Goal: Communication & Community: Answer question/provide support

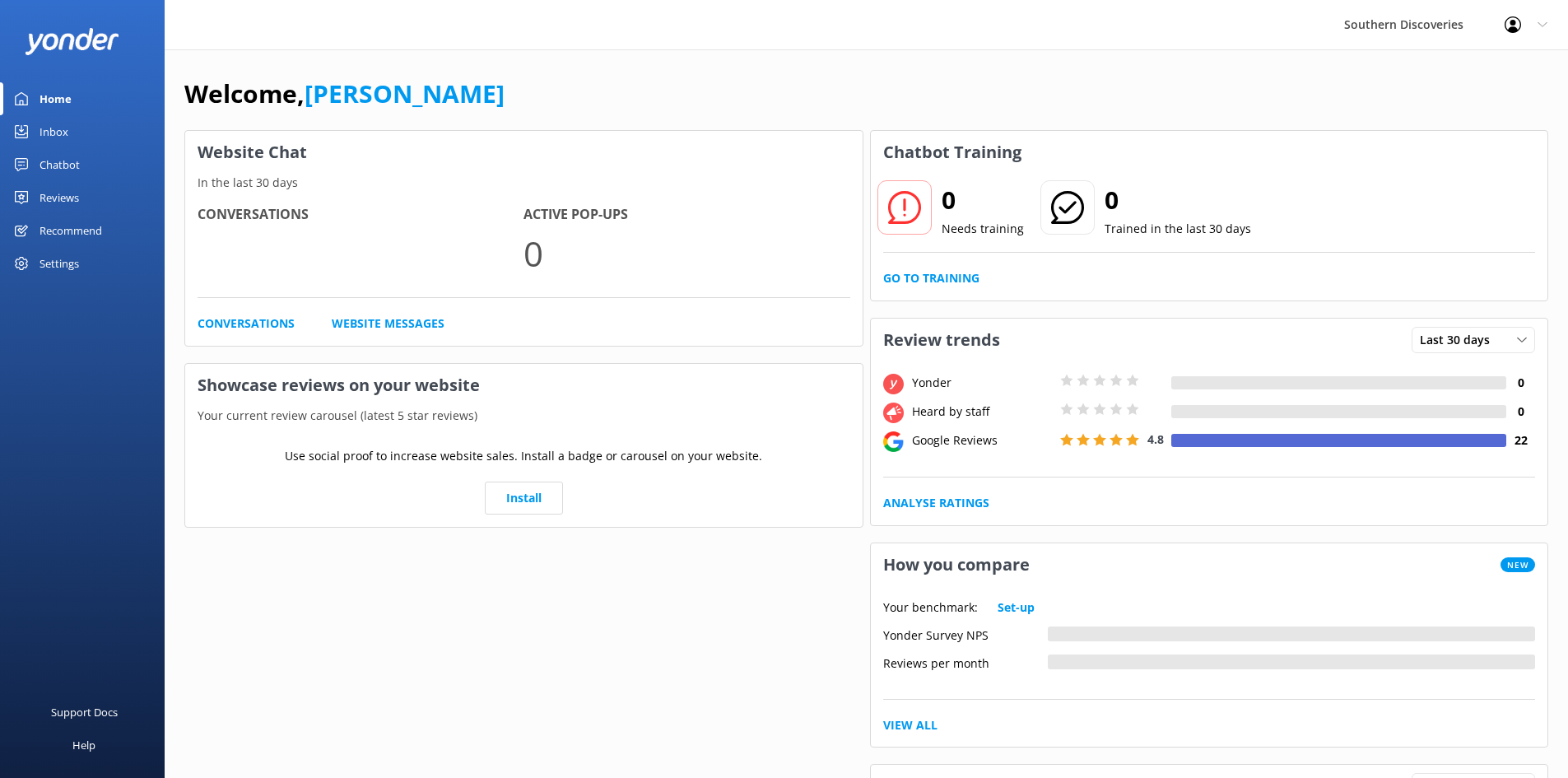
click at [73, 128] on link "Inbox" at bounding box center [82, 132] width 164 height 33
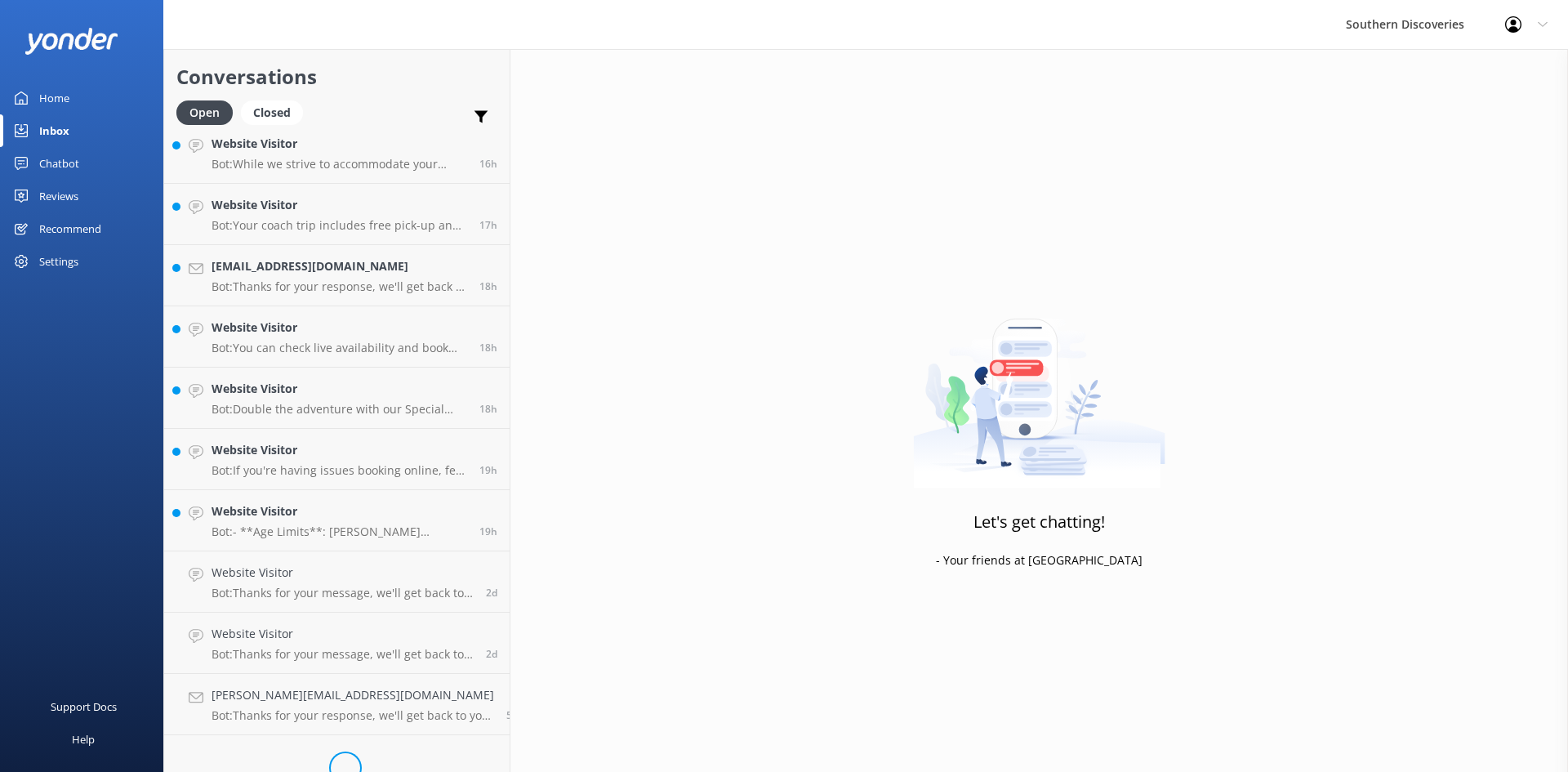
scroll to position [588, 0]
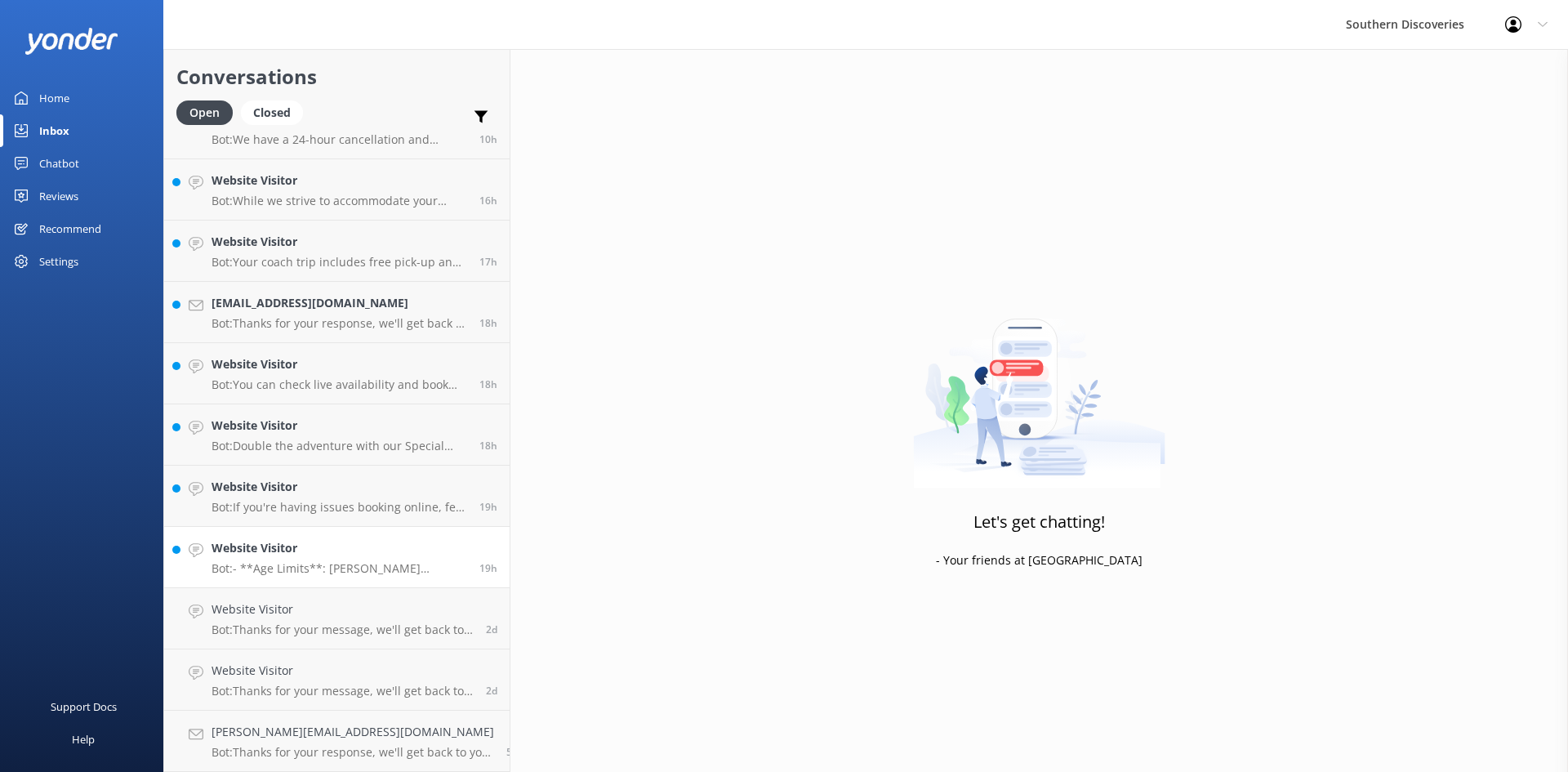
click at [285, 567] on p "Bot: - **Age Limits**: [PERSON_NAME] considers infants as 0 – 1 years, children…" at bounding box center [339, 568] width 256 height 15
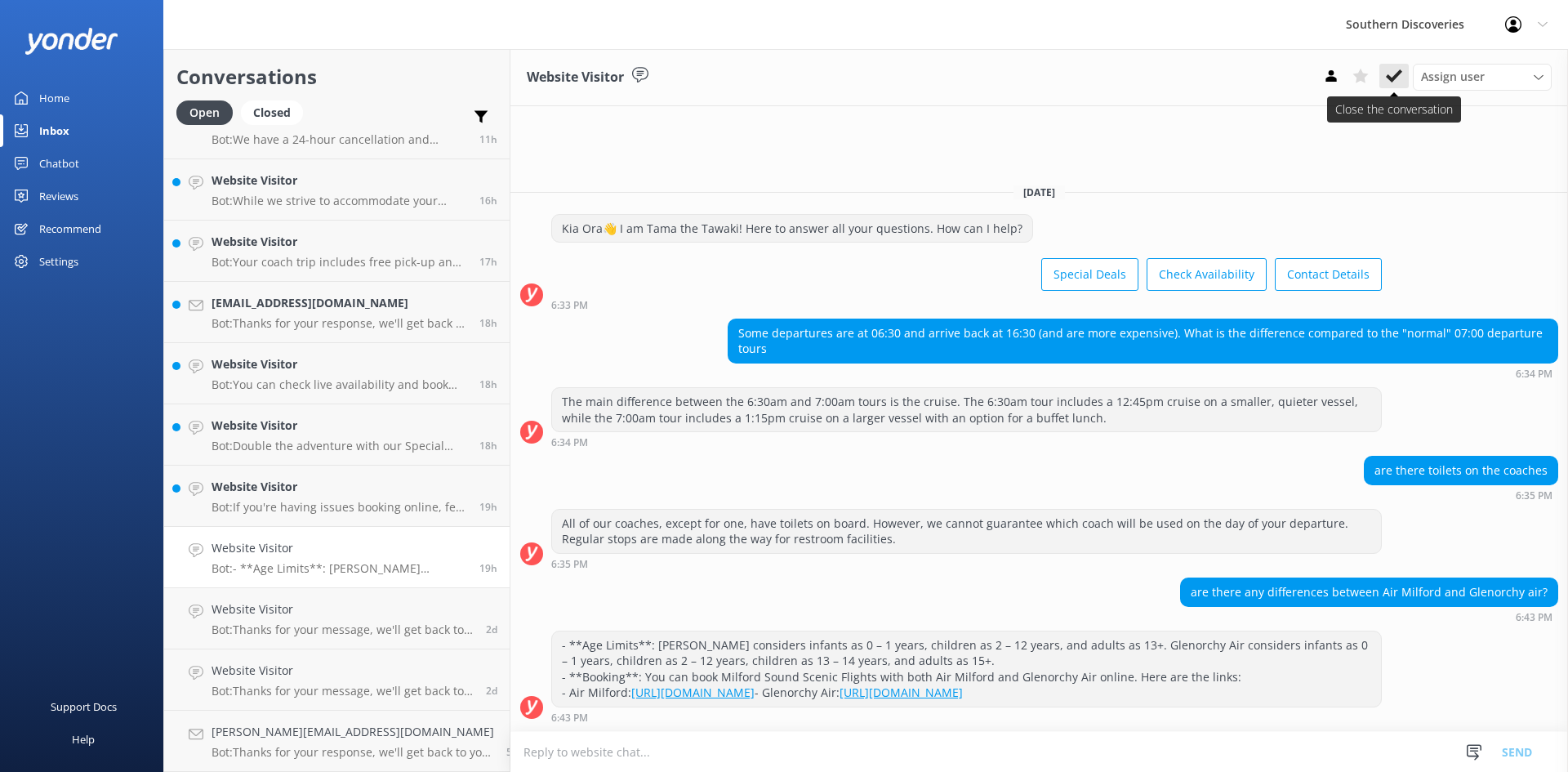
click at [1395, 76] on use at bounding box center [1394, 76] width 16 height 13
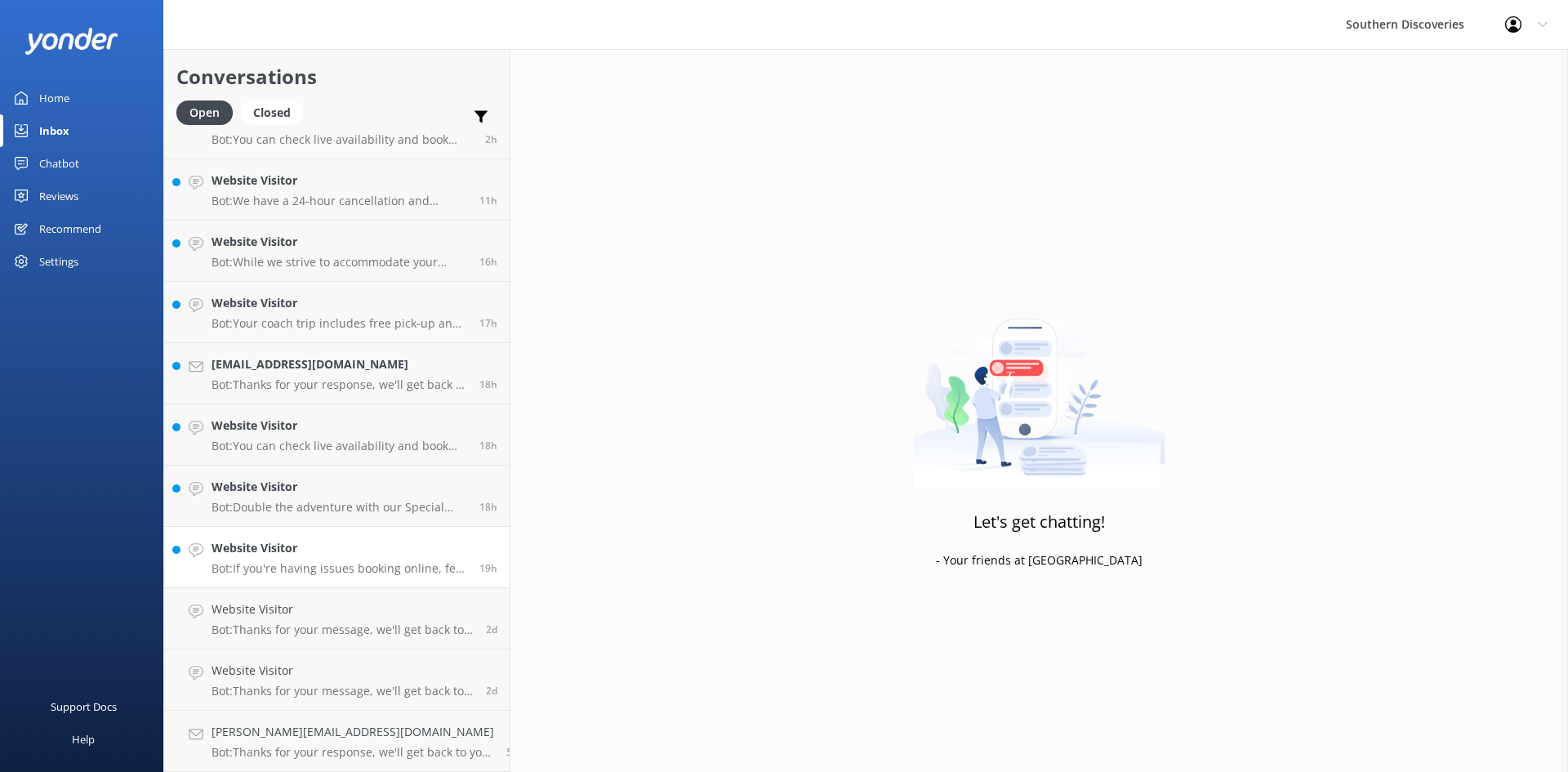
scroll to position [527, 0]
click at [304, 543] on h4 "Website Visitor" at bounding box center [339, 548] width 256 height 18
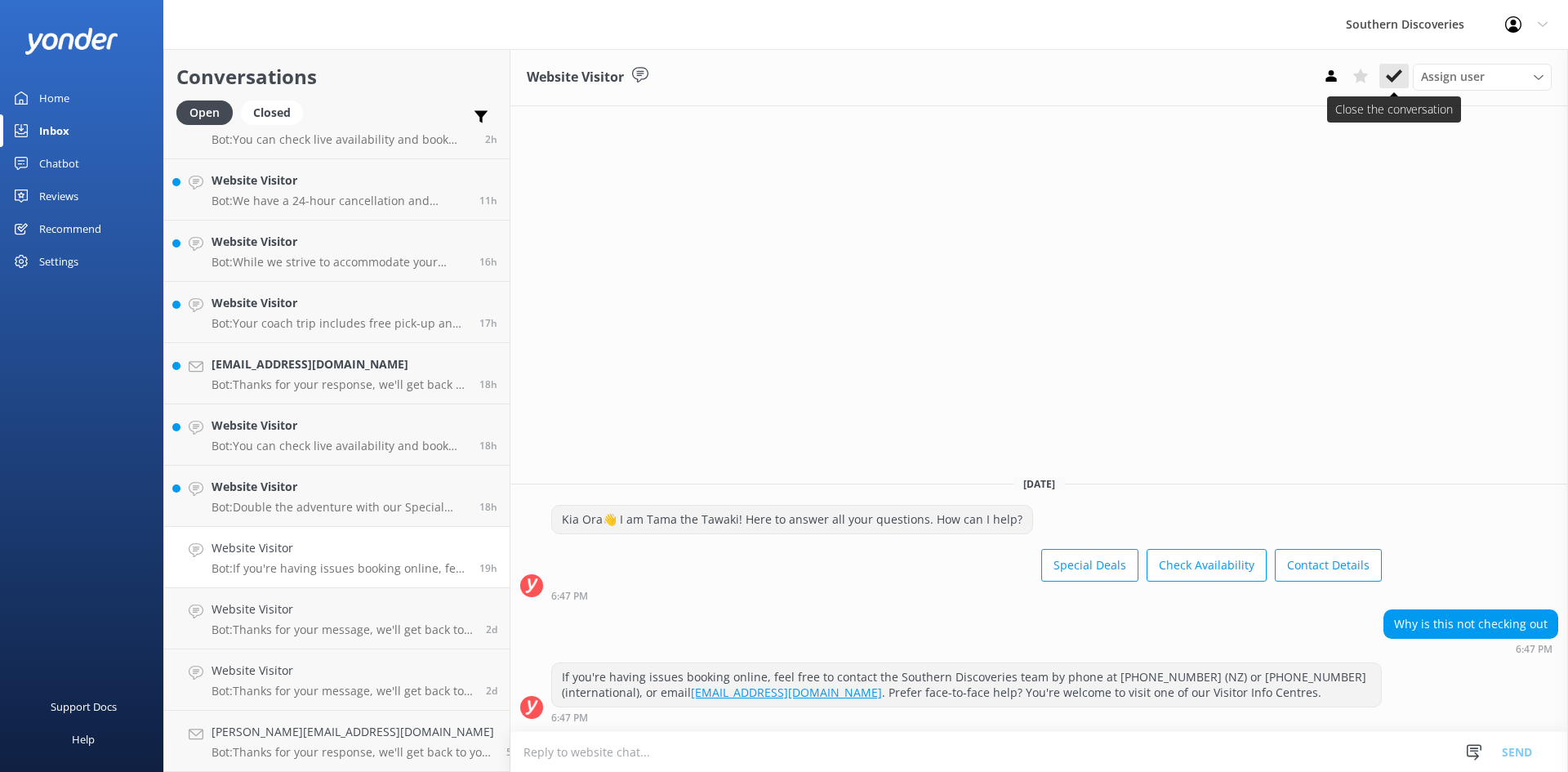
click at [1387, 73] on icon at bounding box center [1394, 76] width 16 height 16
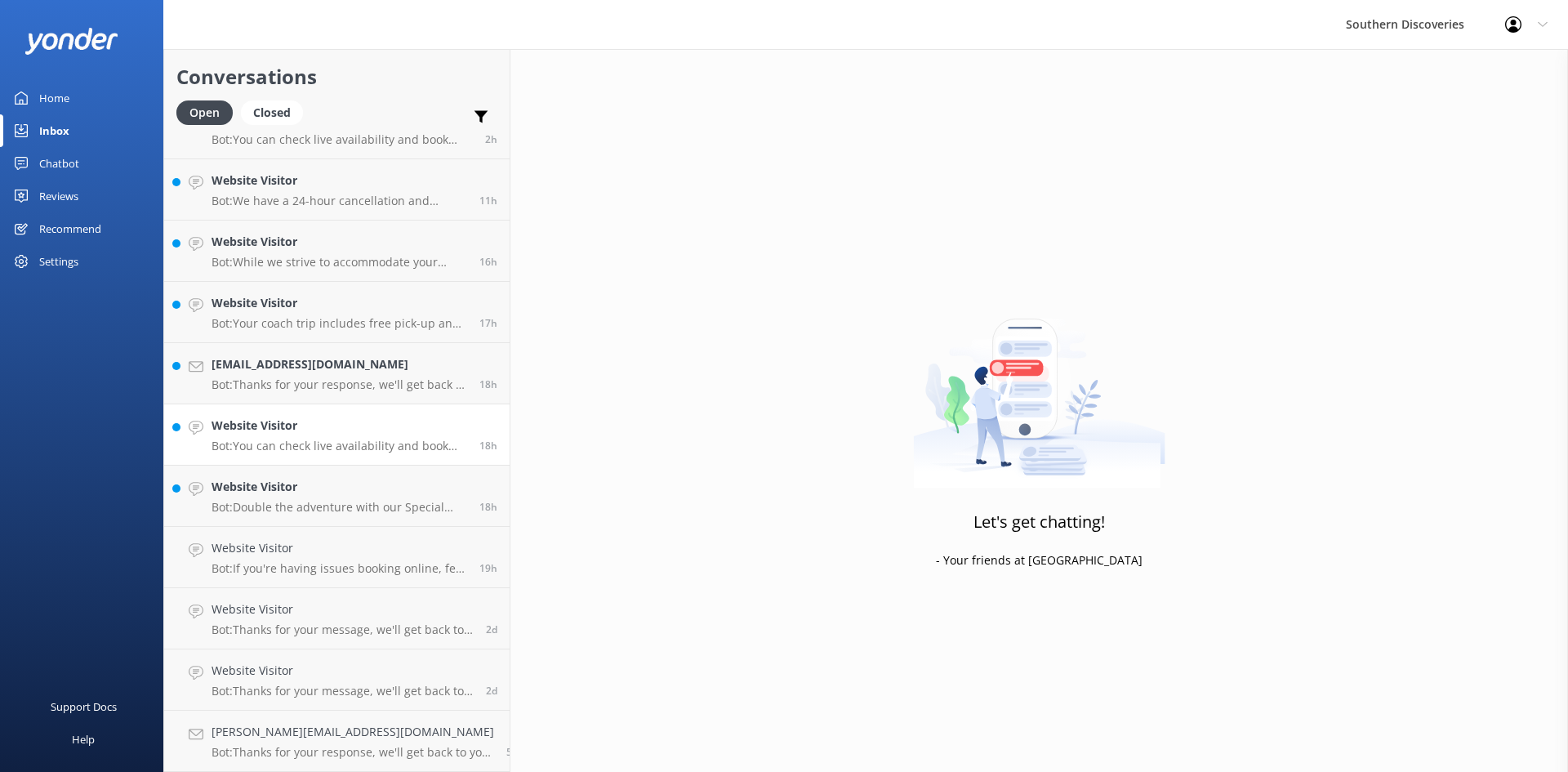
scroll to position [465, 0]
click at [283, 566] on p "Bot: Double the adventure with our Special Deals! Visit [URL][DOMAIN_NAME]." at bounding box center [339, 568] width 256 height 15
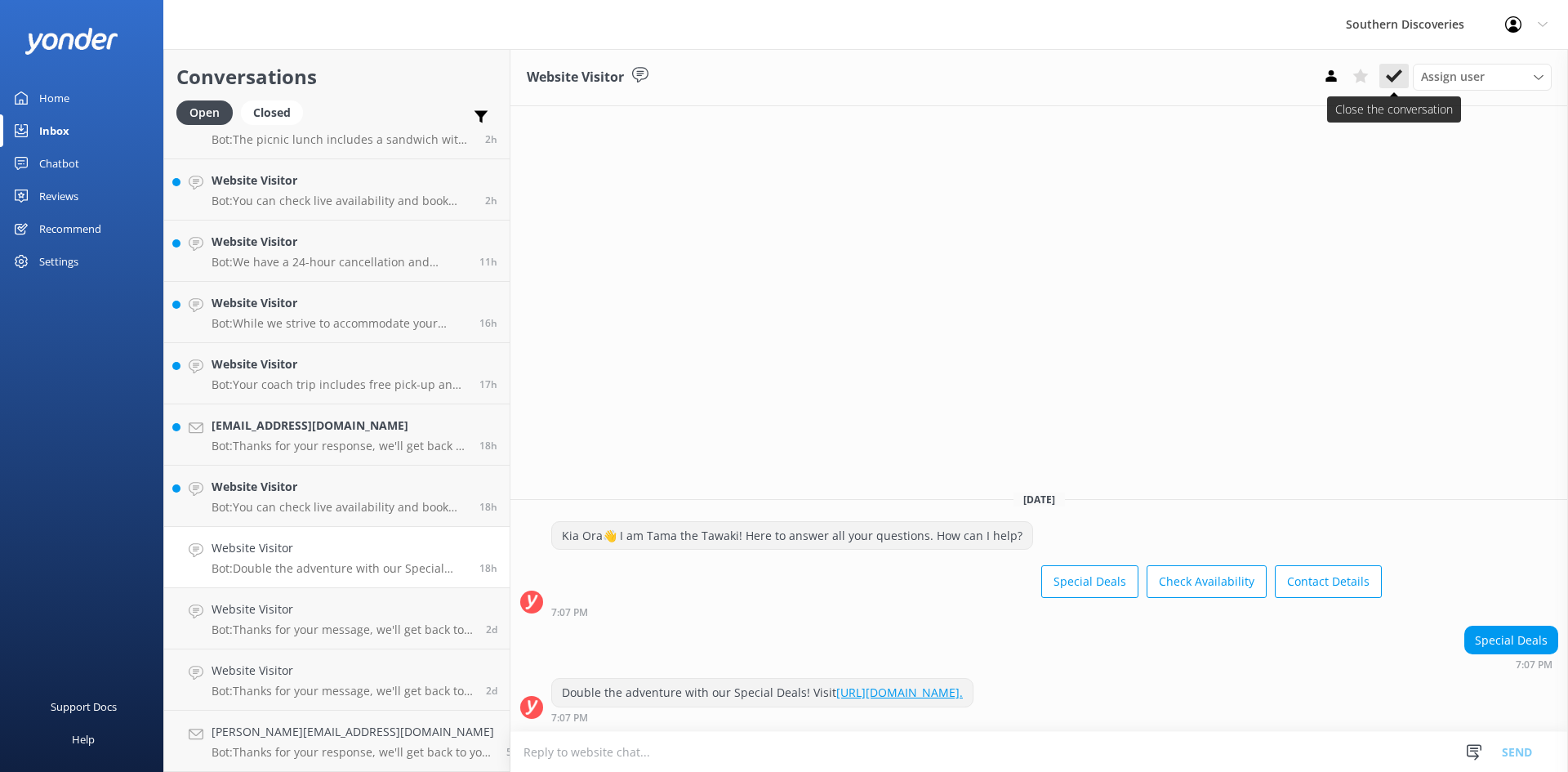
click at [1384, 77] on button at bounding box center [1394, 76] width 29 height 25
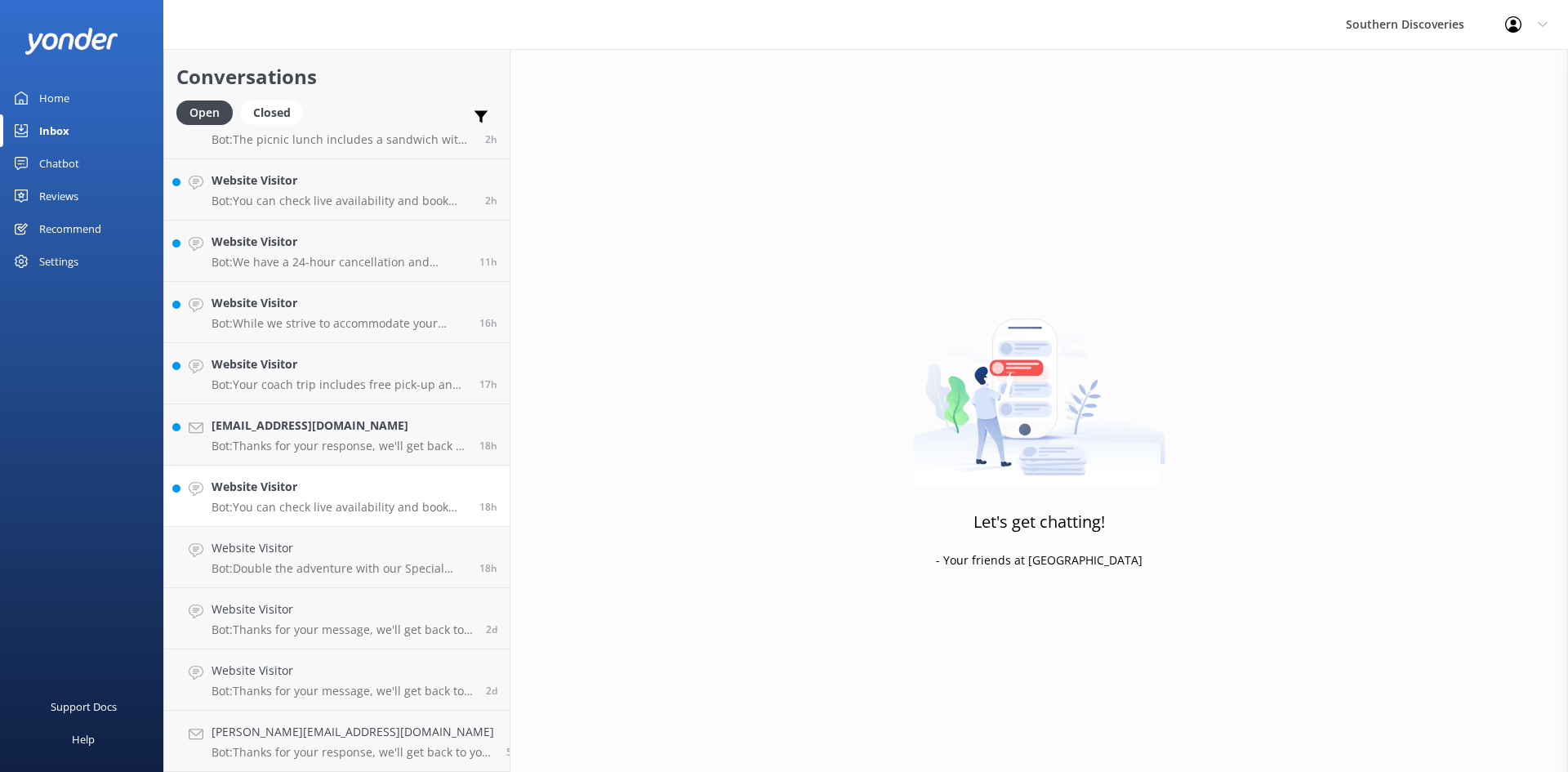
scroll to position [404, 0]
click at [290, 546] on h4 "Website Visitor" at bounding box center [339, 548] width 256 height 18
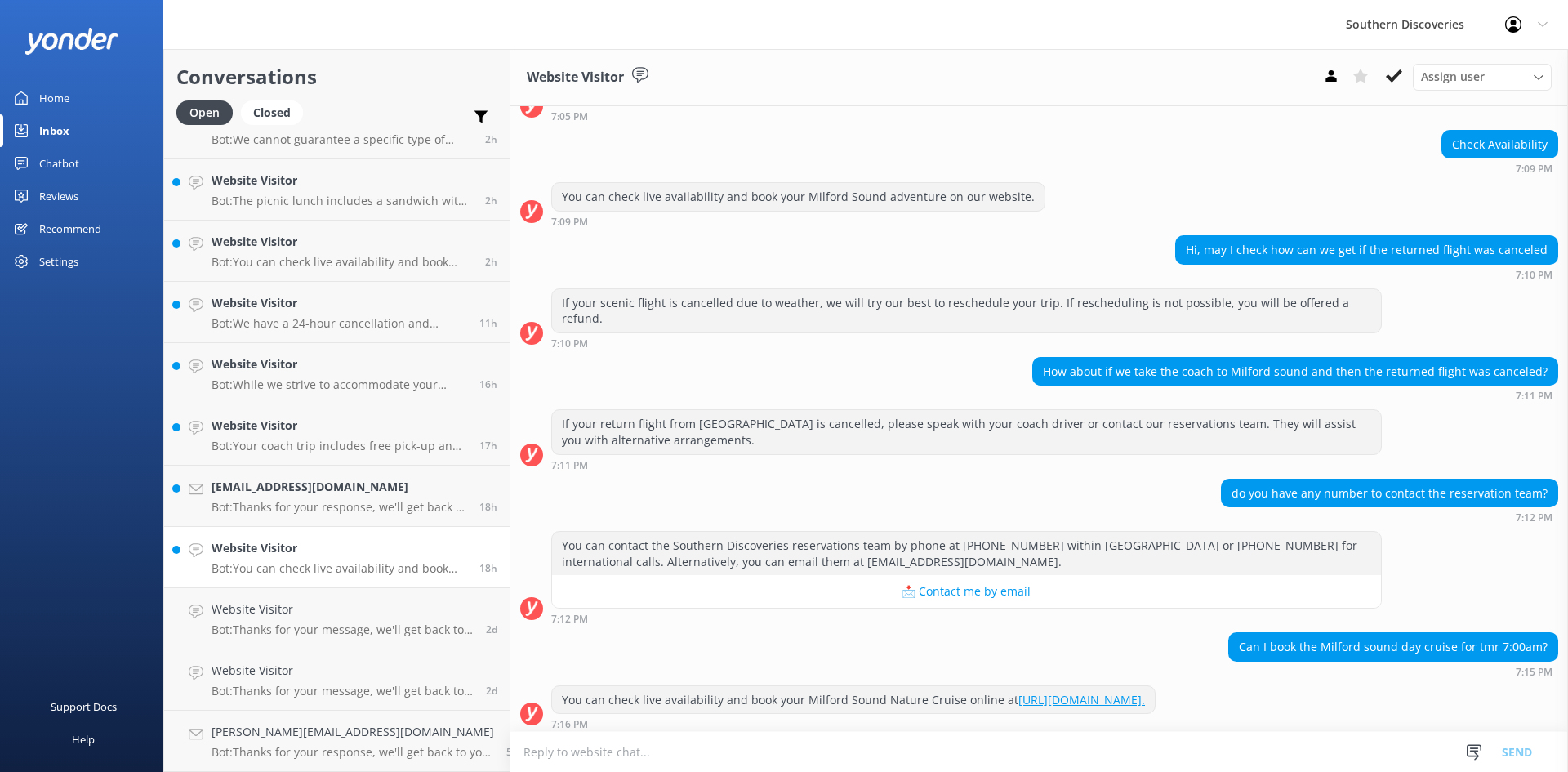
scroll to position [236, 0]
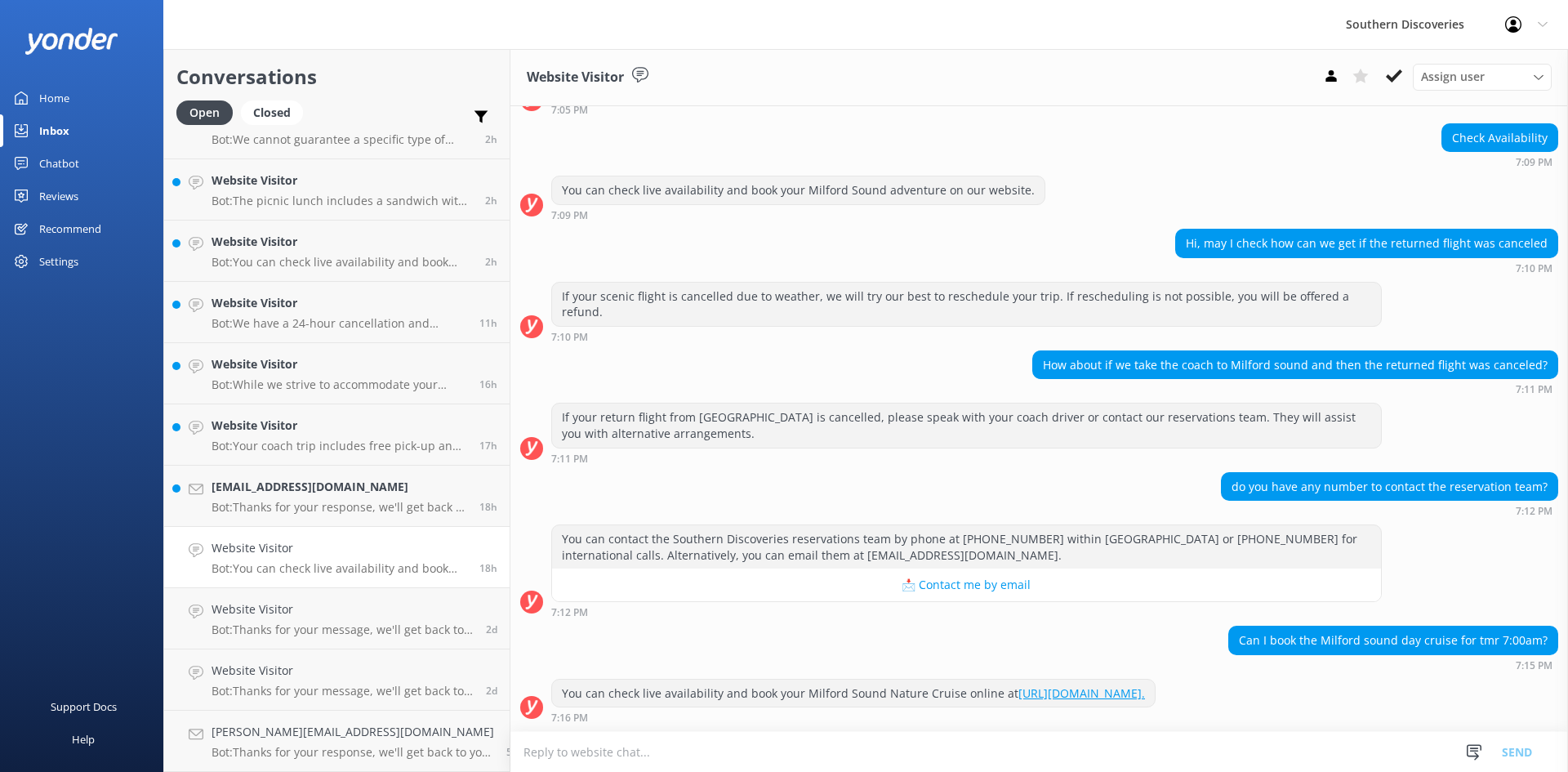
click at [1476, 703] on div "You can check live availability and book your Milford Sound Nature Cruise onlin…" at bounding box center [1040, 700] width 1058 height 45
click at [1384, 76] on button at bounding box center [1394, 76] width 29 height 25
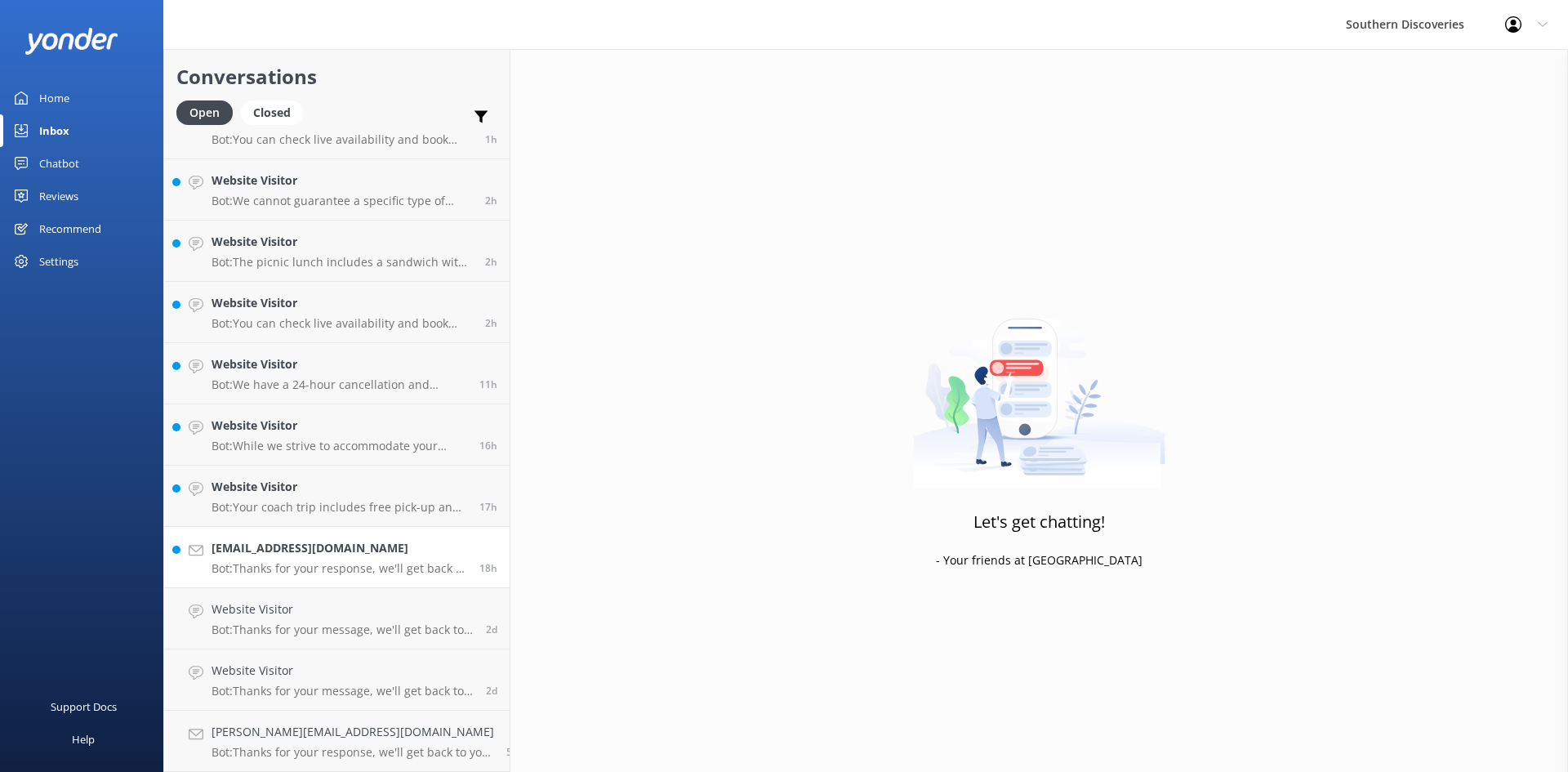
scroll to position [343, 0]
click at [329, 545] on h4 "[EMAIL_ADDRESS][DOMAIN_NAME]" at bounding box center [339, 548] width 256 height 18
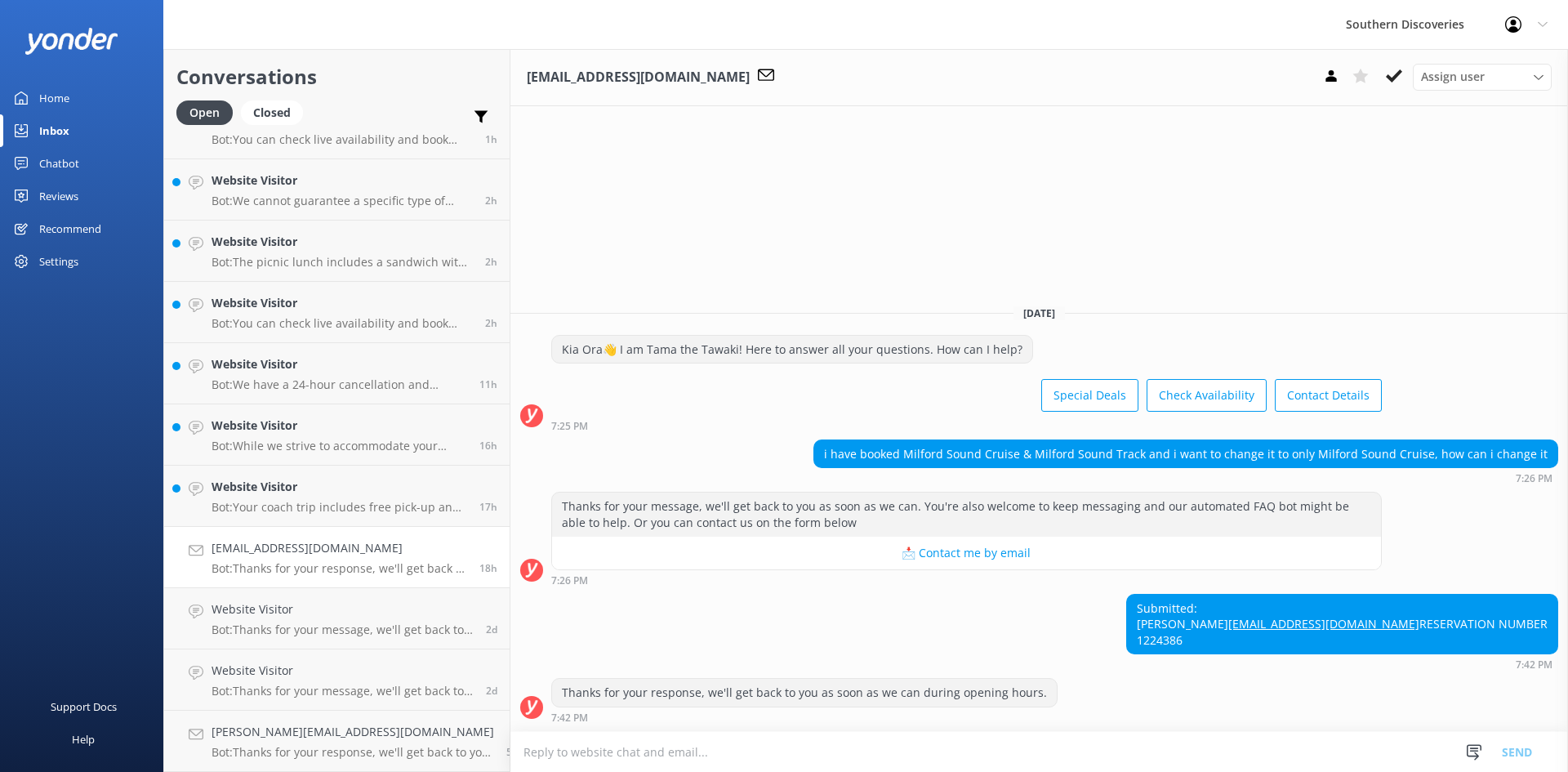
click at [1240, 620] on div "Submitted: [PERSON_NAME] [EMAIL_ADDRESS][DOMAIN_NAME] RESERVATION NUMBER 122438…" at bounding box center [1040, 632] width 1058 height 76
drag, startPoint x: 1532, startPoint y: 601, endPoint x: 1422, endPoint y: 606, distance: 110.1
click at [1422, 606] on div "Submitted: [PERSON_NAME] [EMAIL_ADDRESS][DOMAIN_NAME] RESERVATION NUMBER 1224386" at bounding box center [1342, 624] width 431 height 59
copy link "[EMAIL_ADDRESS][DOMAIN_NAME]"
click at [1389, 72] on icon at bounding box center [1394, 76] width 16 height 16
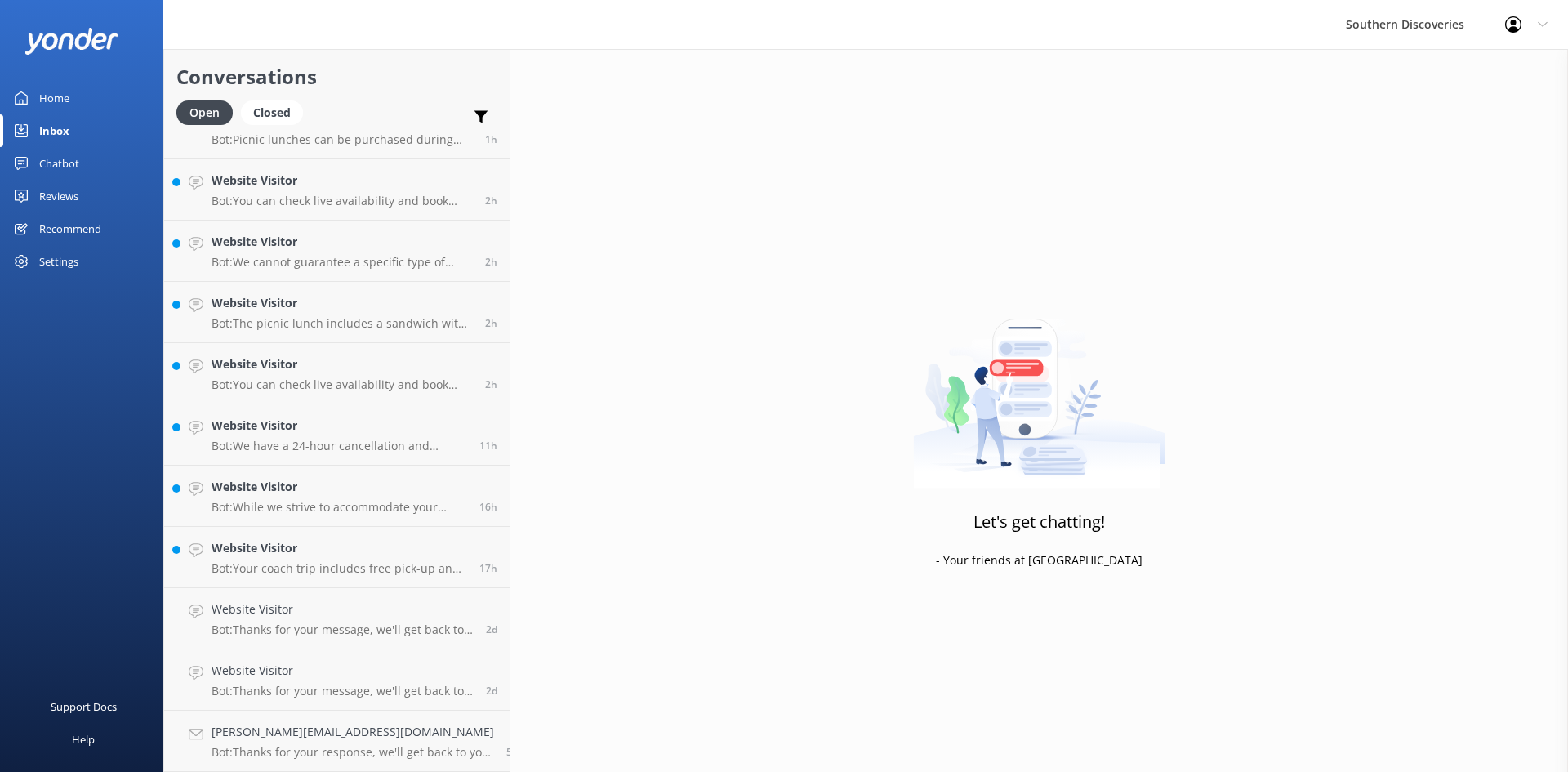
scroll to position [281, 0]
click at [348, 554] on h4 "Website Visitor" at bounding box center [339, 548] width 256 height 18
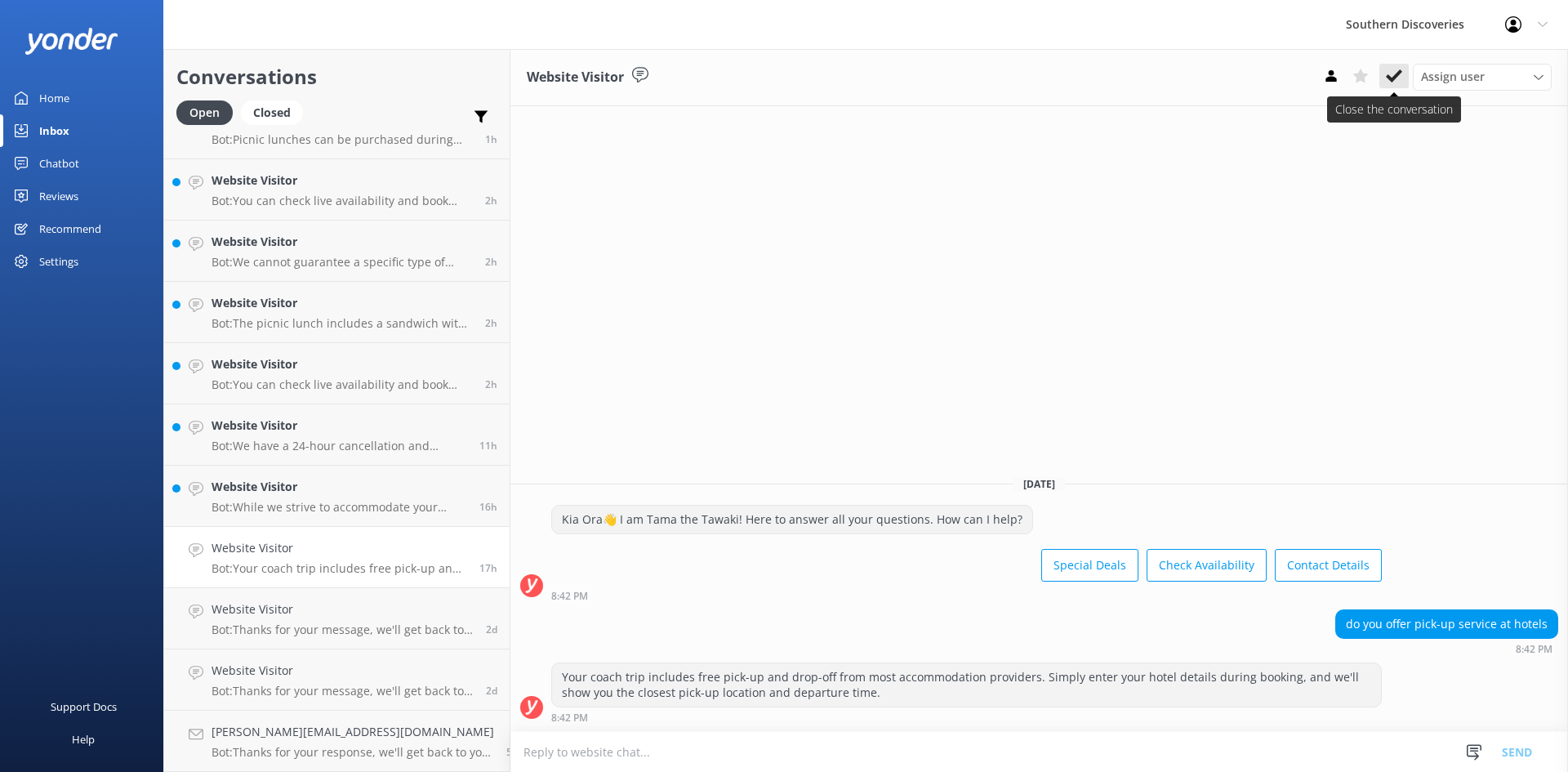
click at [1401, 79] on icon at bounding box center [1394, 76] width 16 height 16
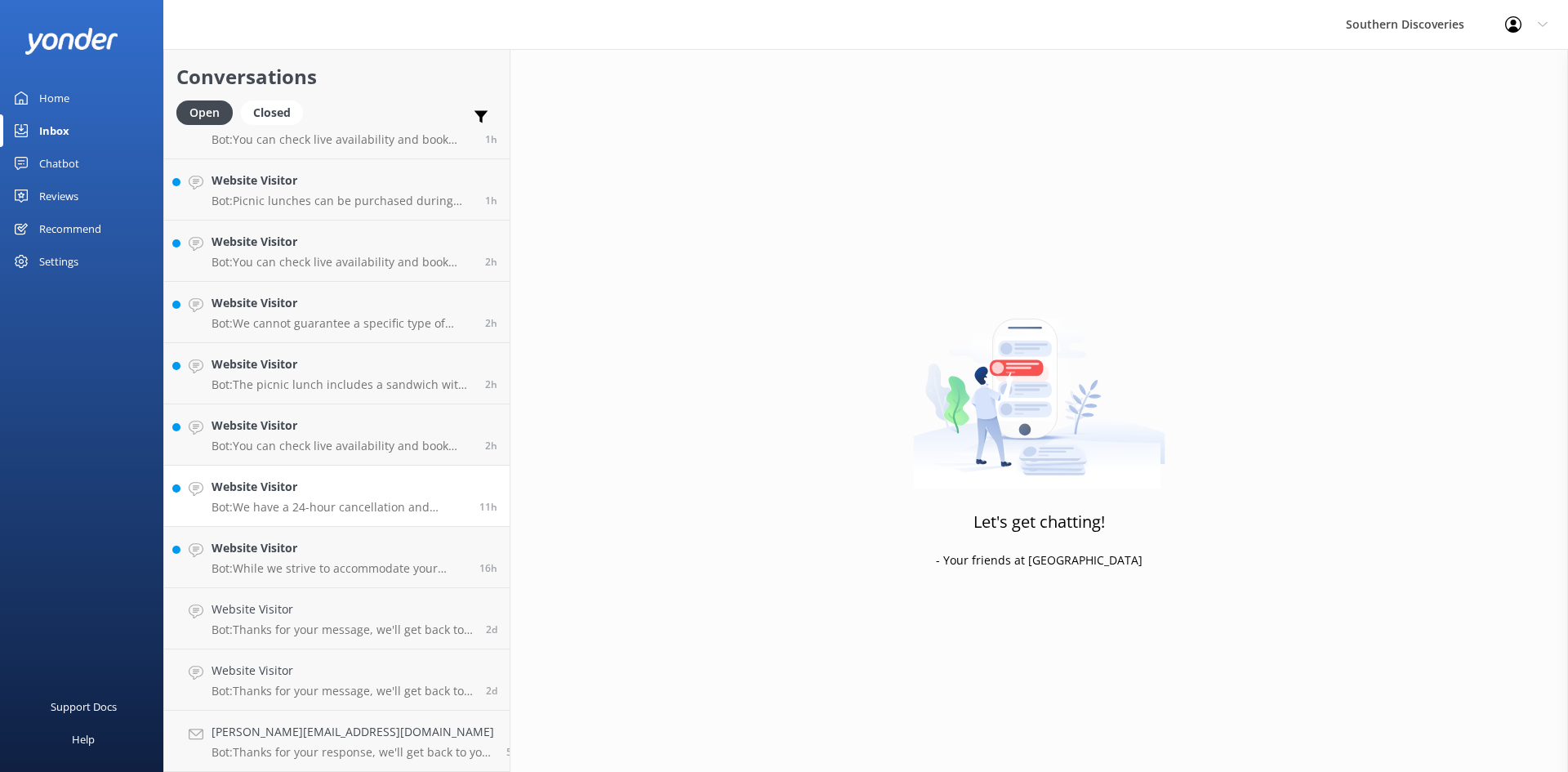
scroll to position [220, 0]
click at [302, 534] on link "Website Visitor Bot: While we strive to accommodate your preferences, we cannot…" at bounding box center [336, 557] width 345 height 61
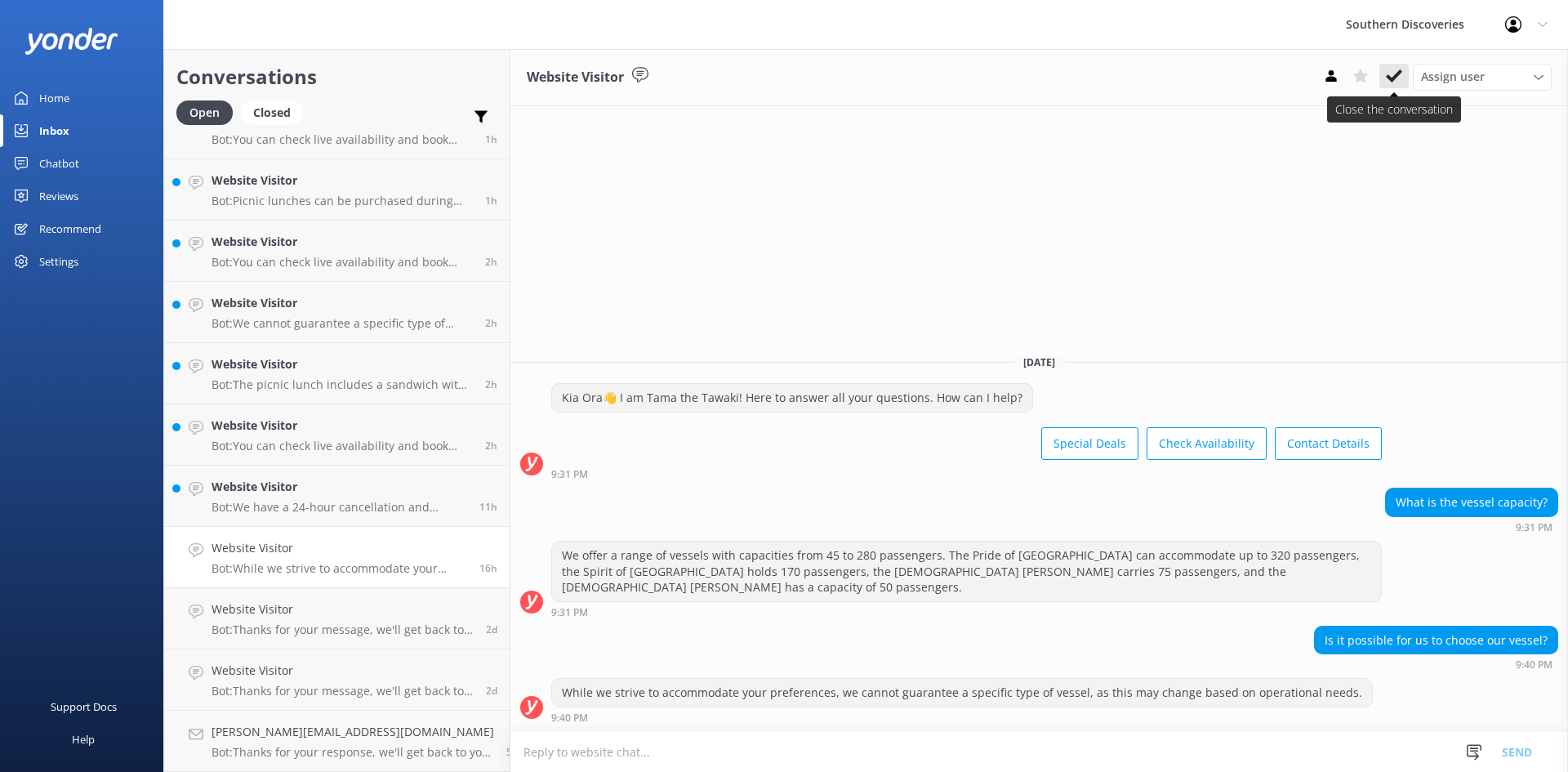
click at [1392, 76] on icon at bounding box center [1394, 76] width 16 height 16
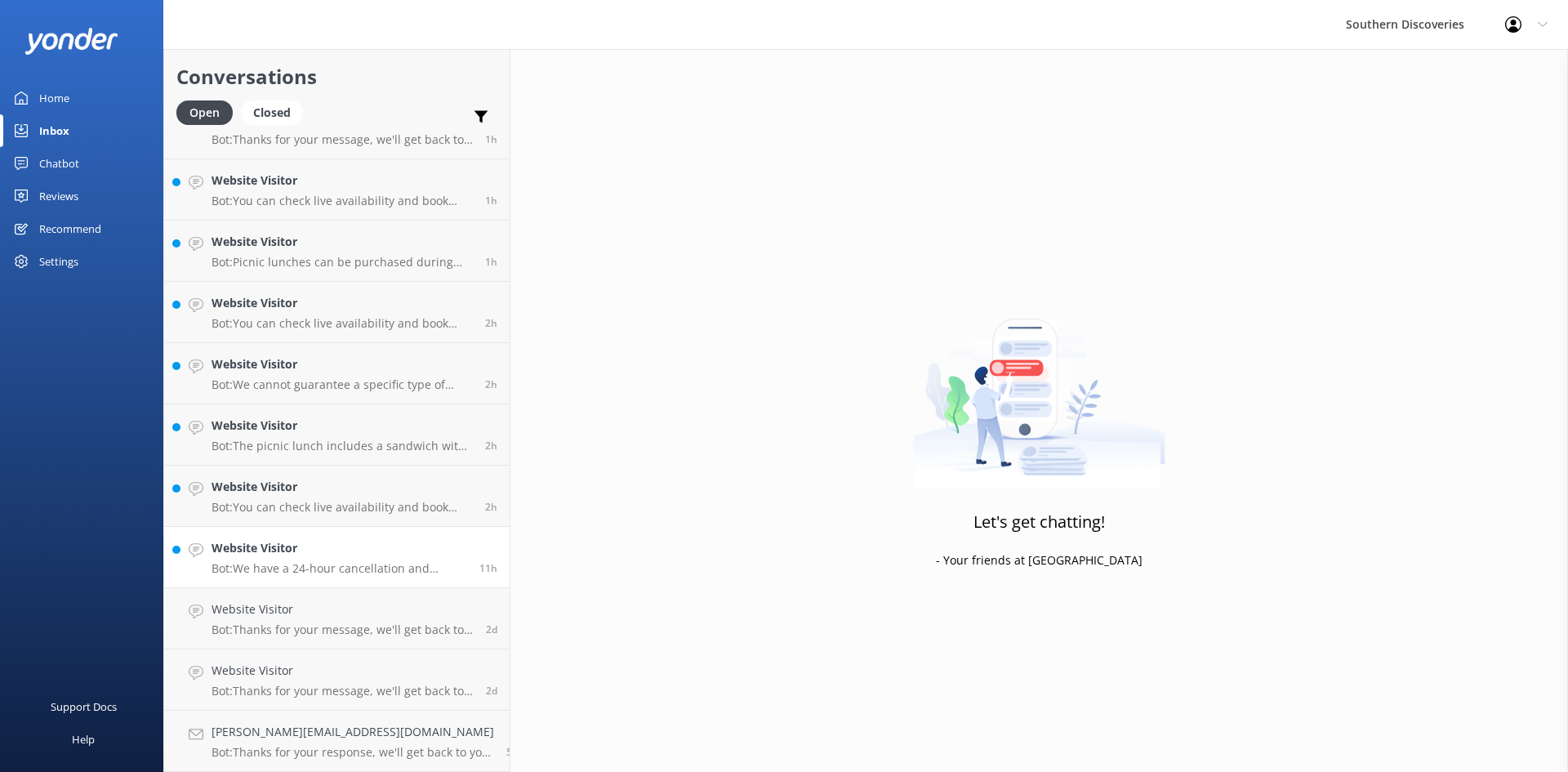
scroll to position [159, 0]
click at [320, 564] on p "Bot: We have a 24-hour cancellation and amendment policy. If you notify us more…" at bounding box center [339, 568] width 256 height 15
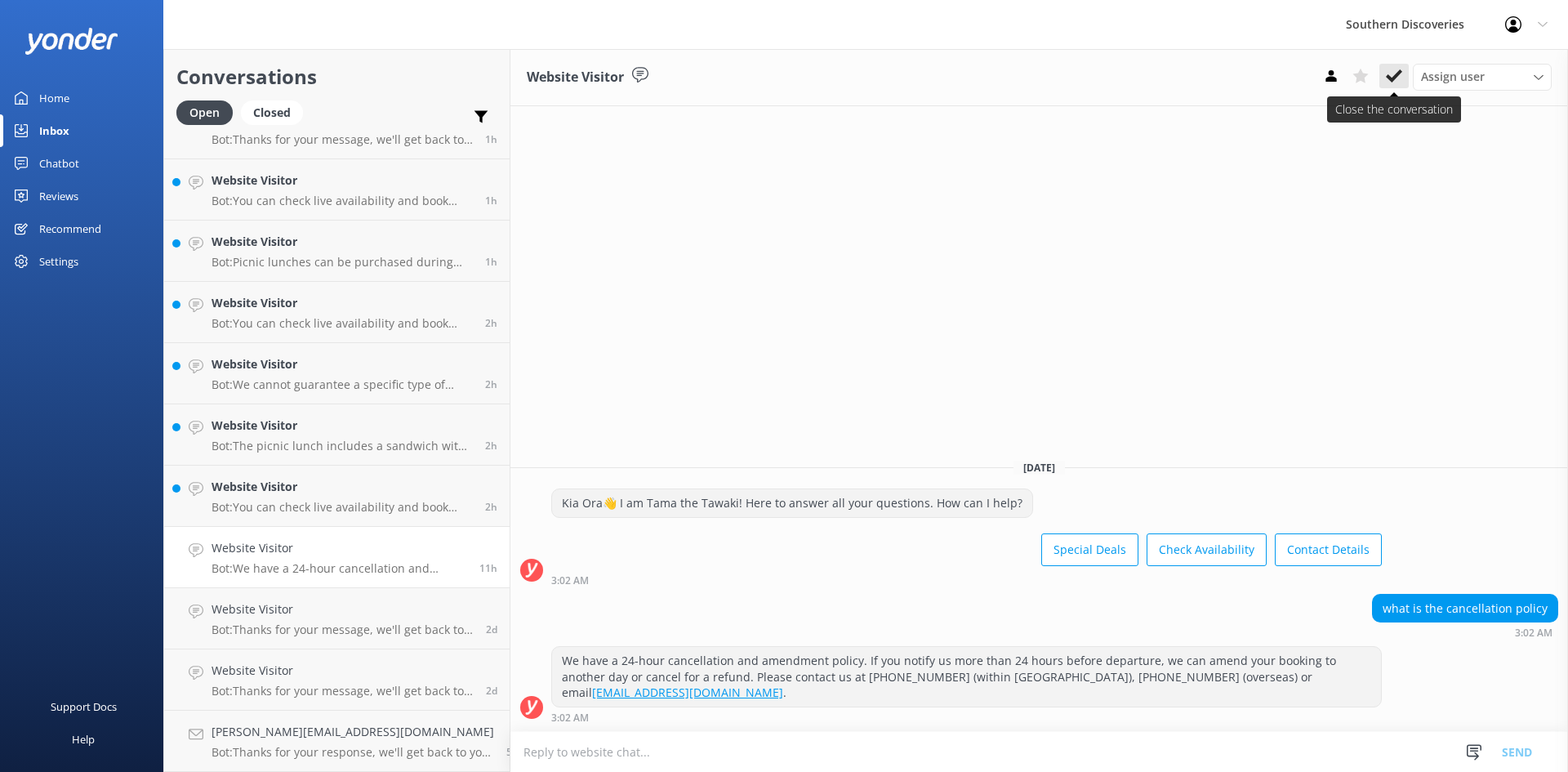
click at [1396, 82] on icon at bounding box center [1394, 76] width 16 height 16
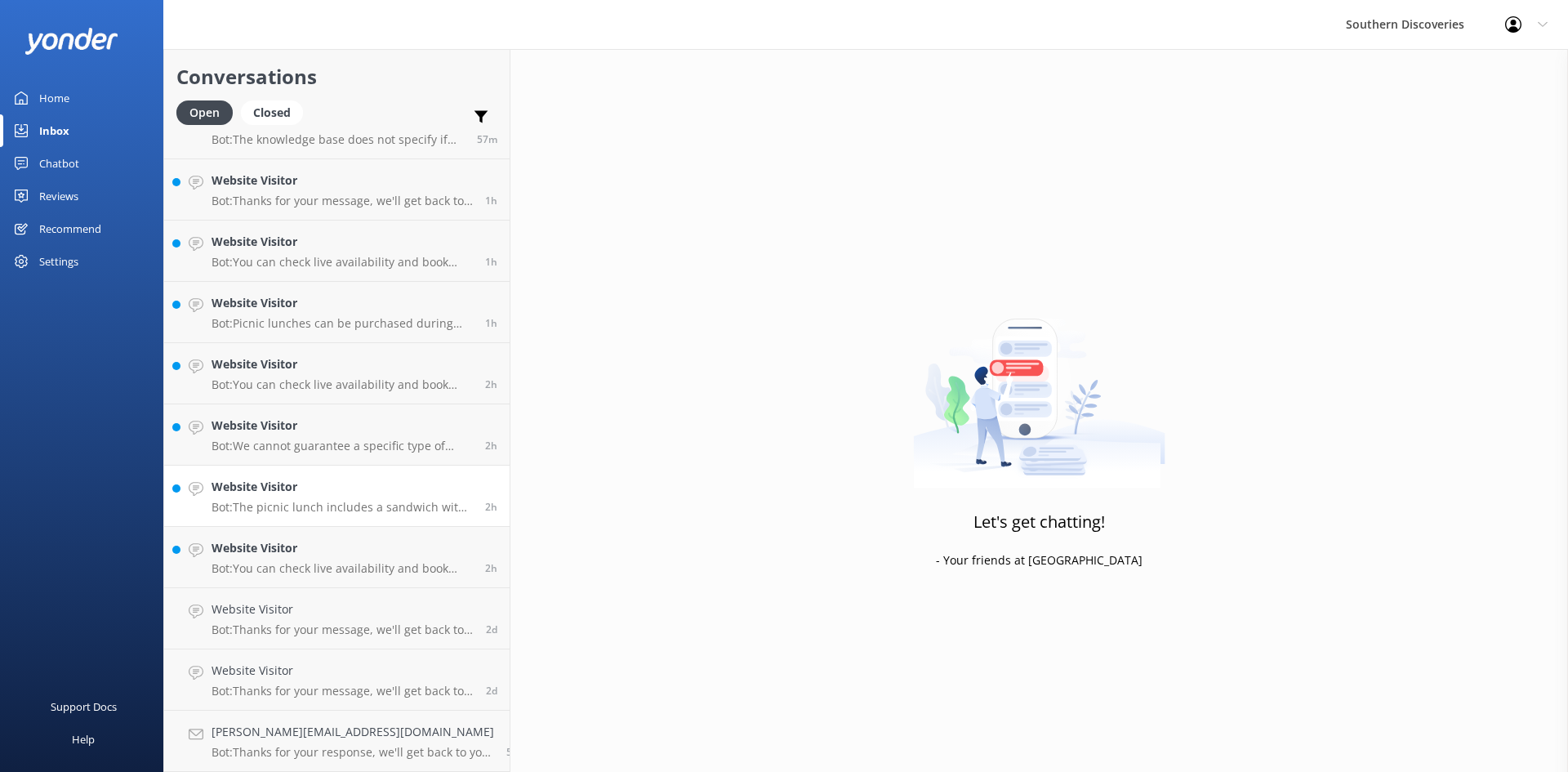
scroll to position [98, 0]
click at [260, 543] on h4 "Website Visitor" at bounding box center [341, 548] width 261 height 18
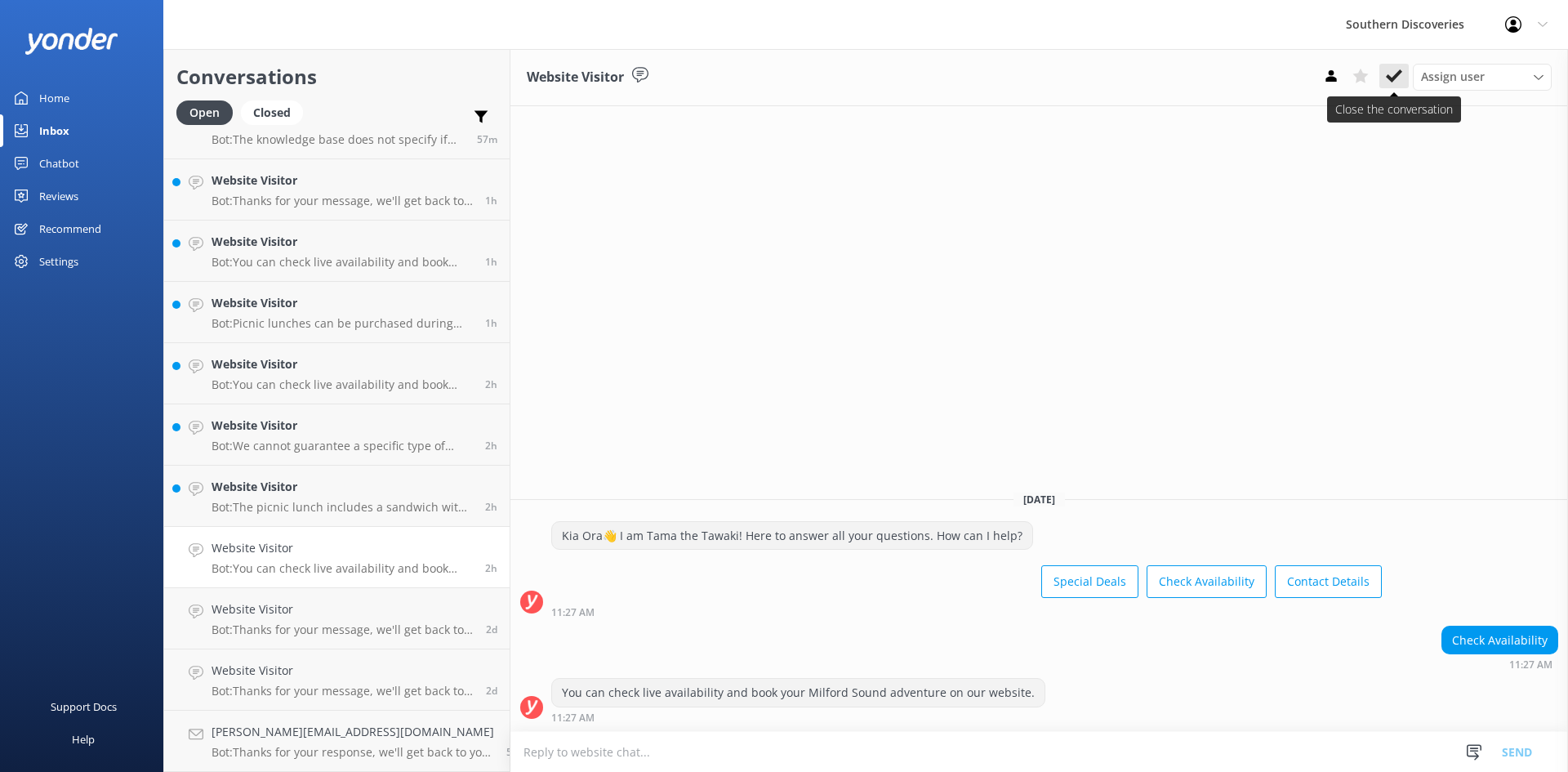
click at [1390, 78] on use at bounding box center [1394, 76] width 16 height 13
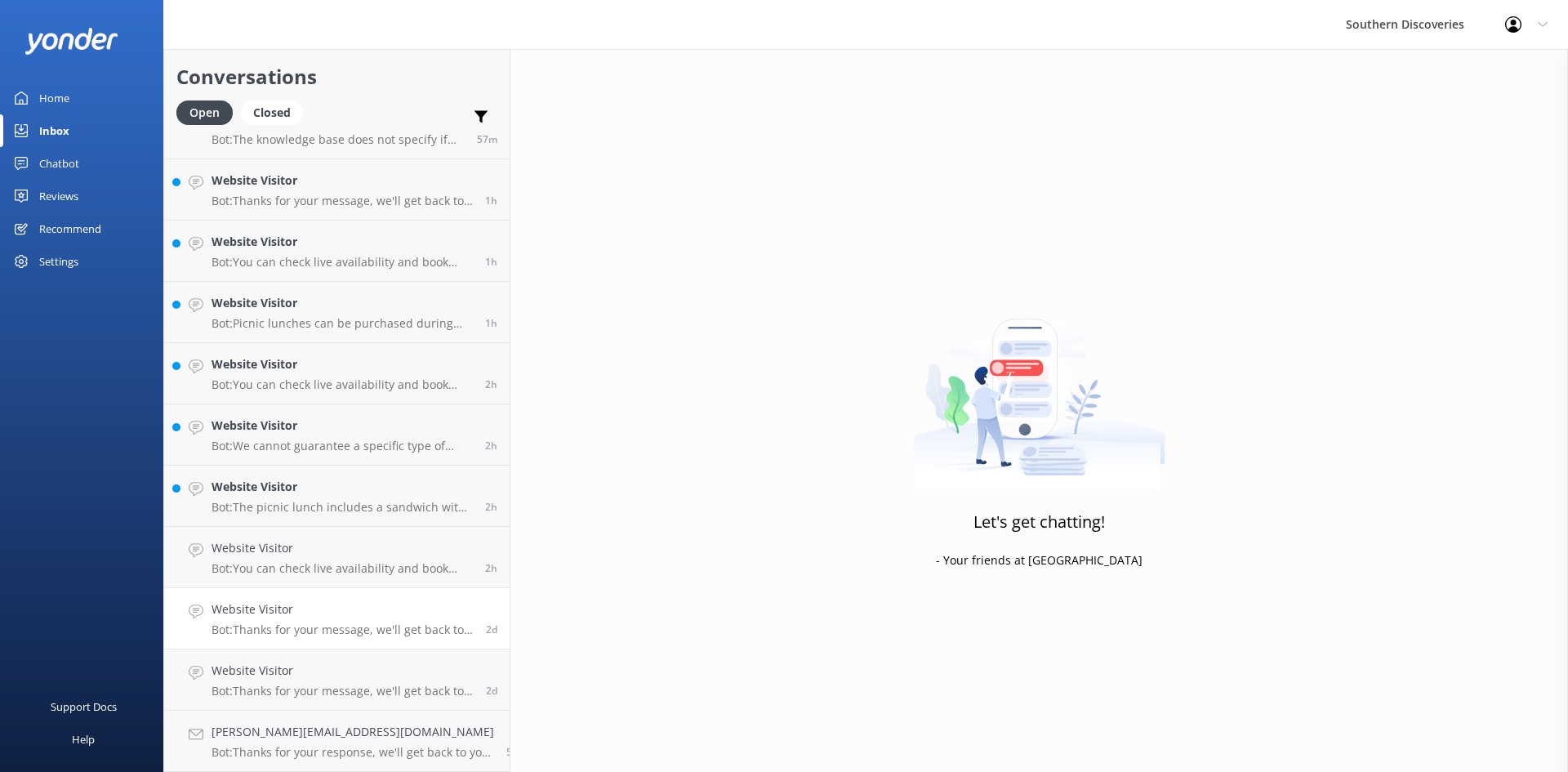
scroll to position [36, 0]
click at [270, 537] on link "Website Visitor Bot: The picnic lunch includes a sandwich with selected meat (c…" at bounding box center [336, 557] width 345 height 61
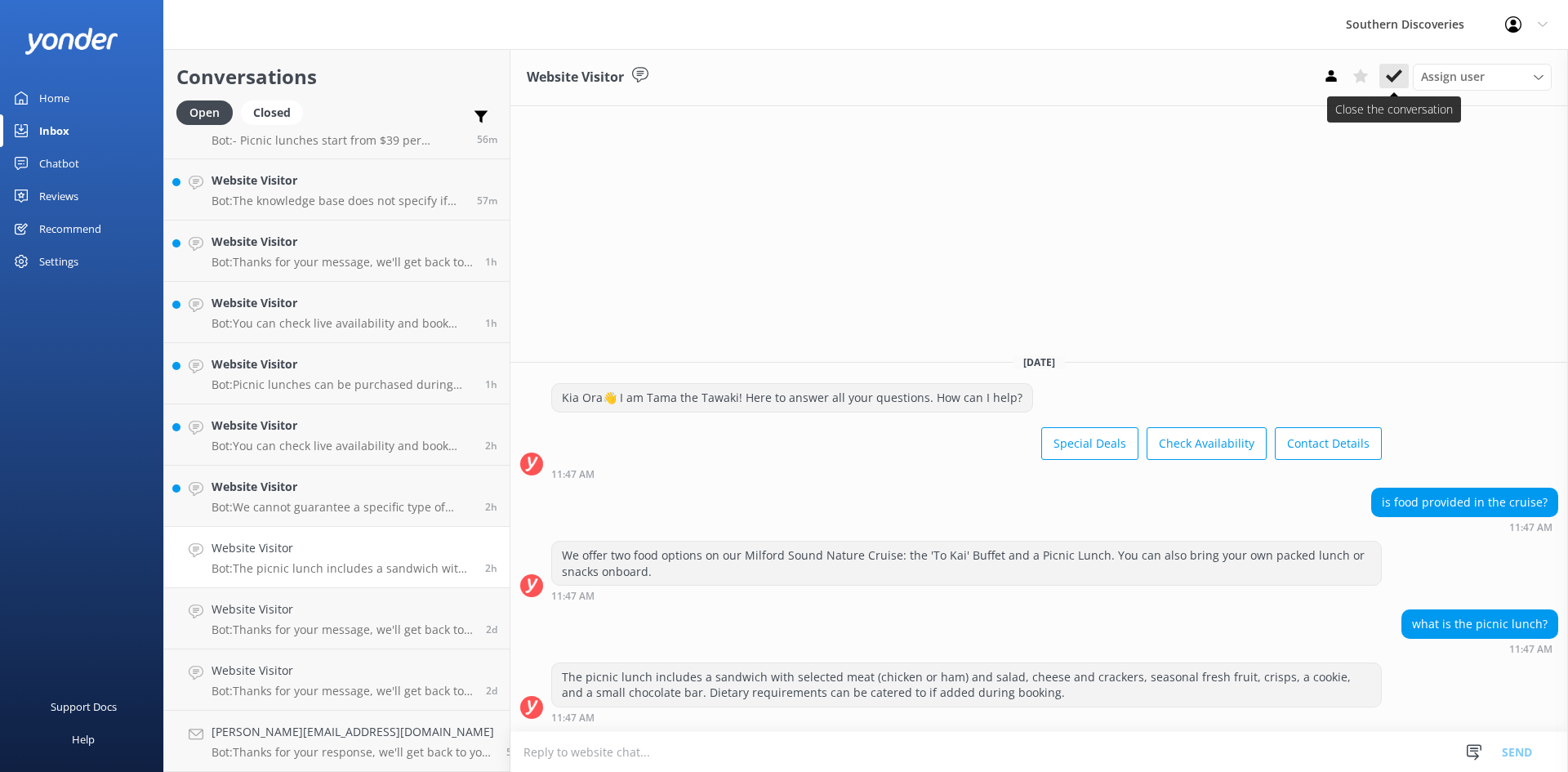
click at [1399, 70] on icon at bounding box center [1394, 76] width 16 height 16
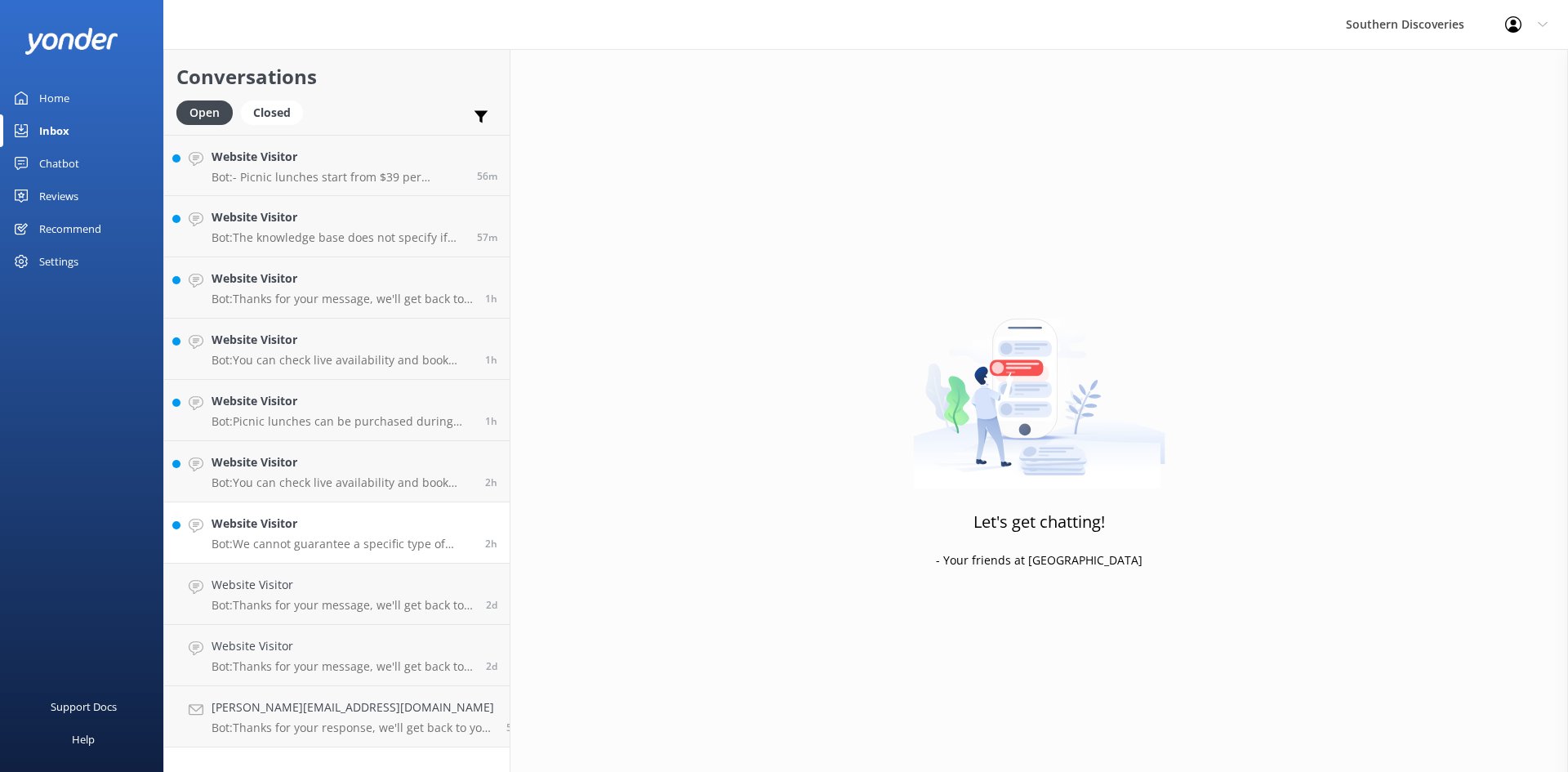
click at [279, 520] on h4 "Website Visitor" at bounding box center [341, 523] width 261 height 18
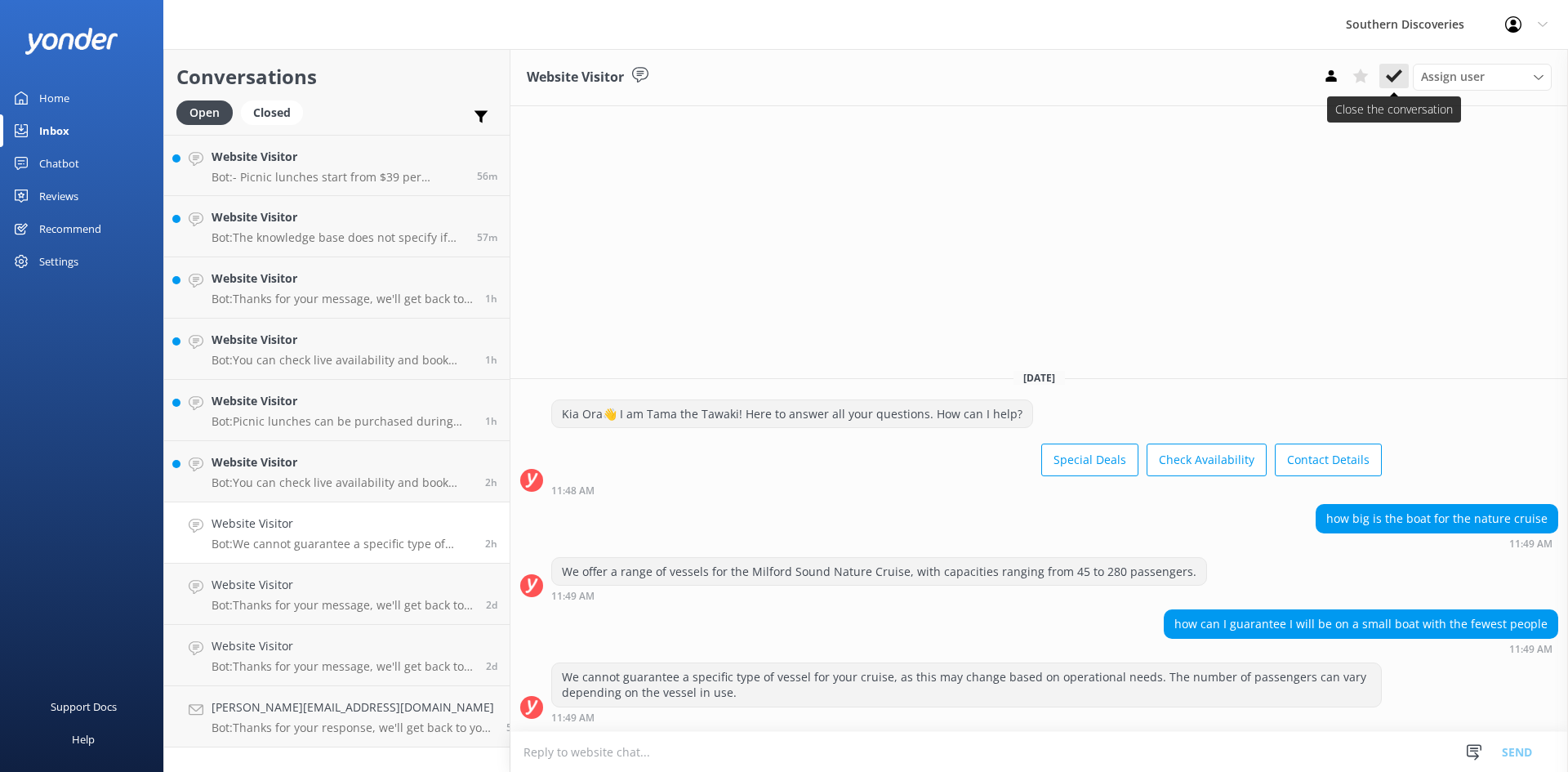
click at [1408, 78] on button at bounding box center [1394, 76] width 29 height 25
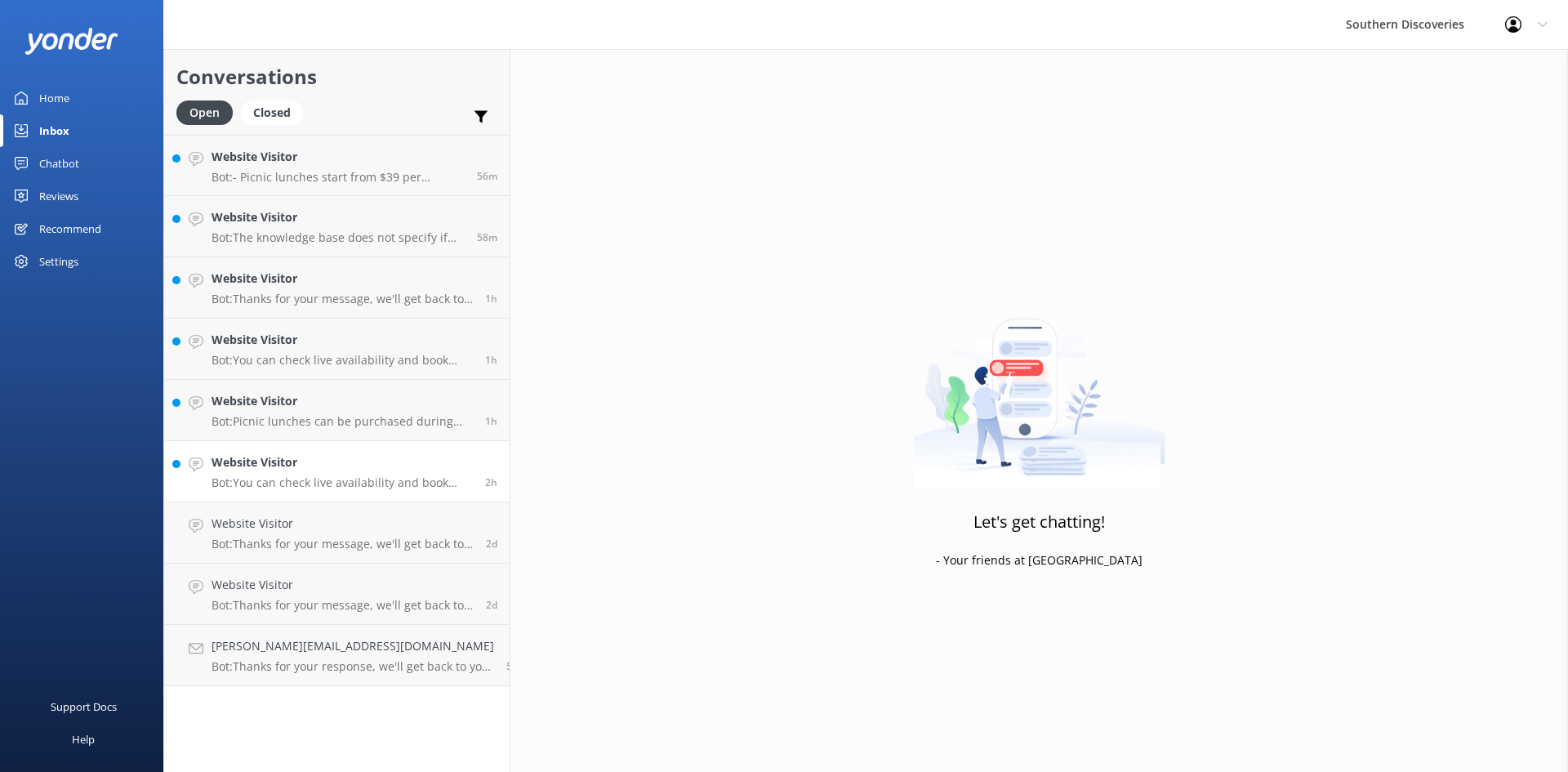
click at [311, 483] on p "Bot: You can check live availability and book your Milford Sound adventure on o…" at bounding box center [341, 482] width 261 height 15
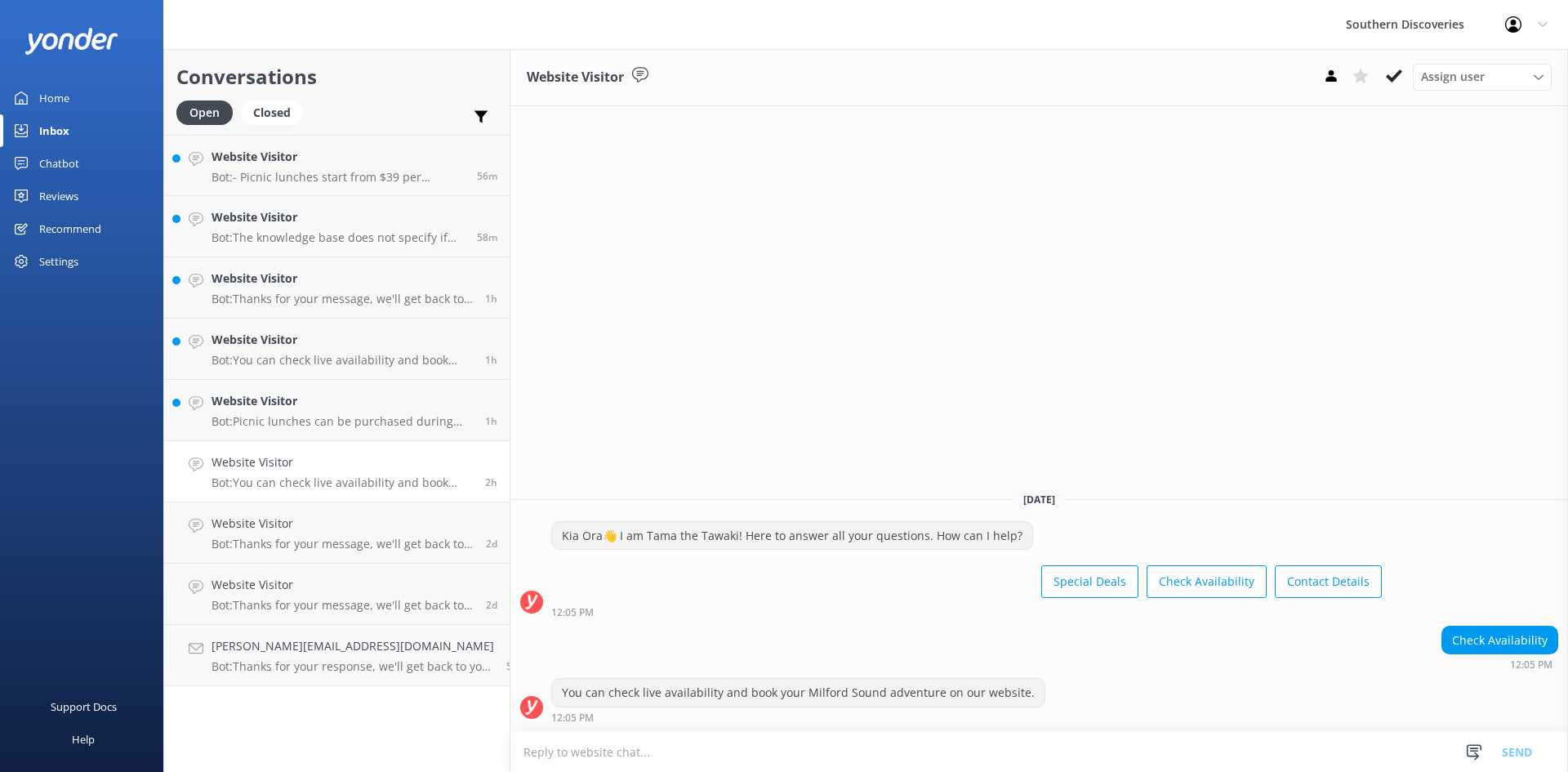
drag, startPoint x: 1392, startPoint y: 80, endPoint x: 983, endPoint y: 167, distance: 418.2
click at [1392, 80] on use at bounding box center [1394, 76] width 16 height 13
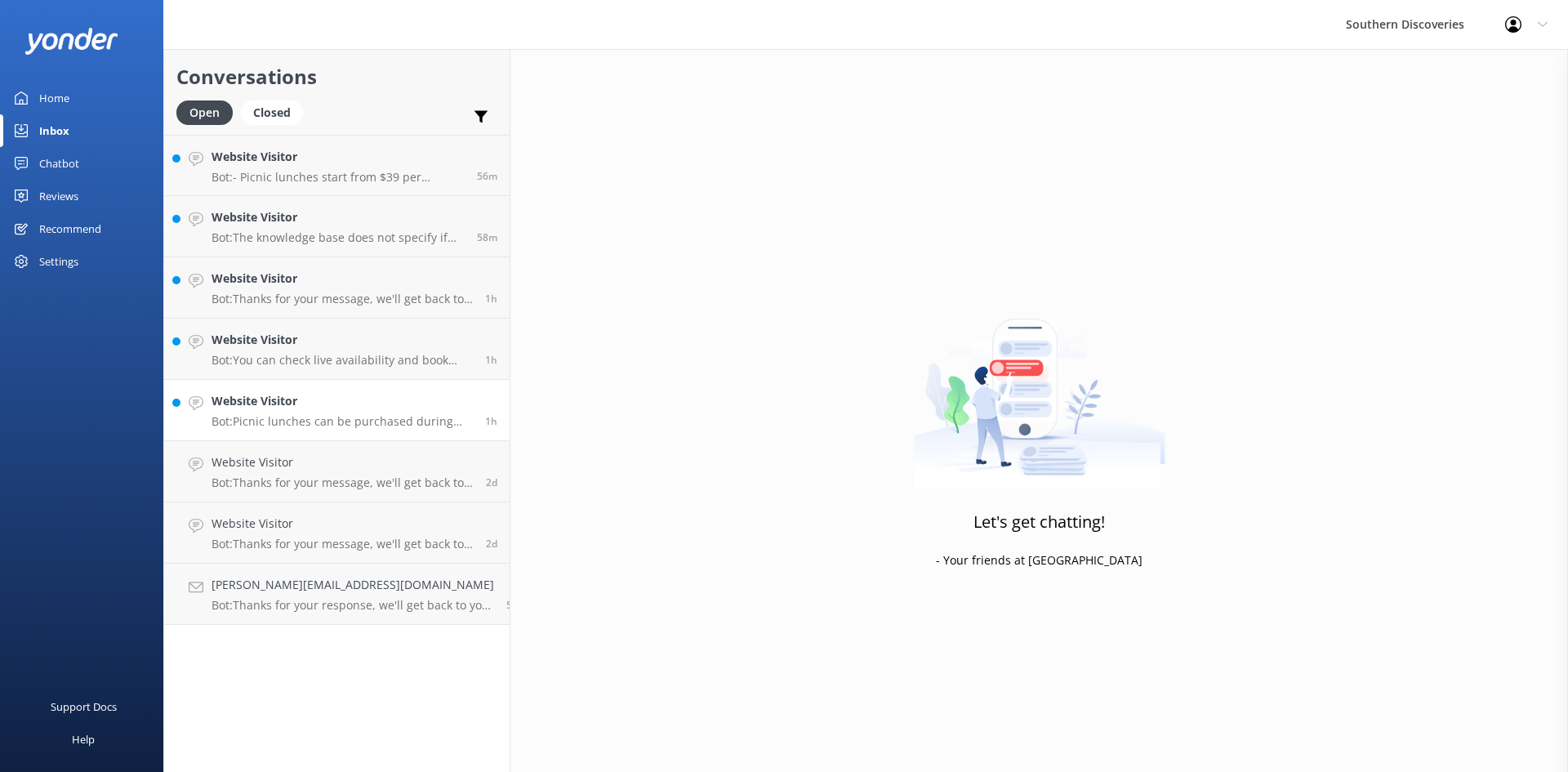
click at [299, 414] on p "Bot: Picnic lunches can be purchased during the booking process. If you have al…" at bounding box center [341, 422] width 261 height 15
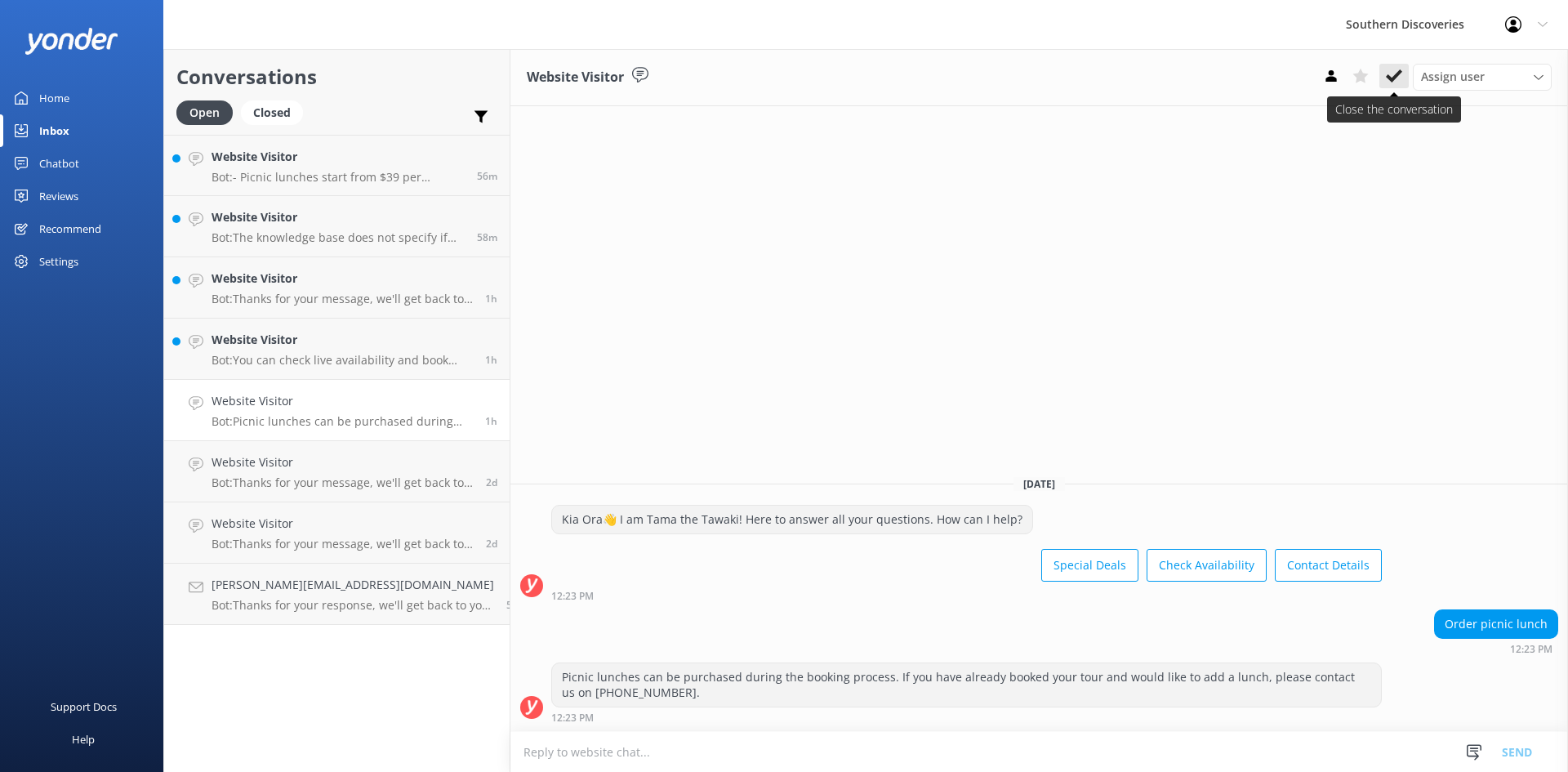
click at [1398, 80] on icon at bounding box center [1394, 76] width 16 height 16
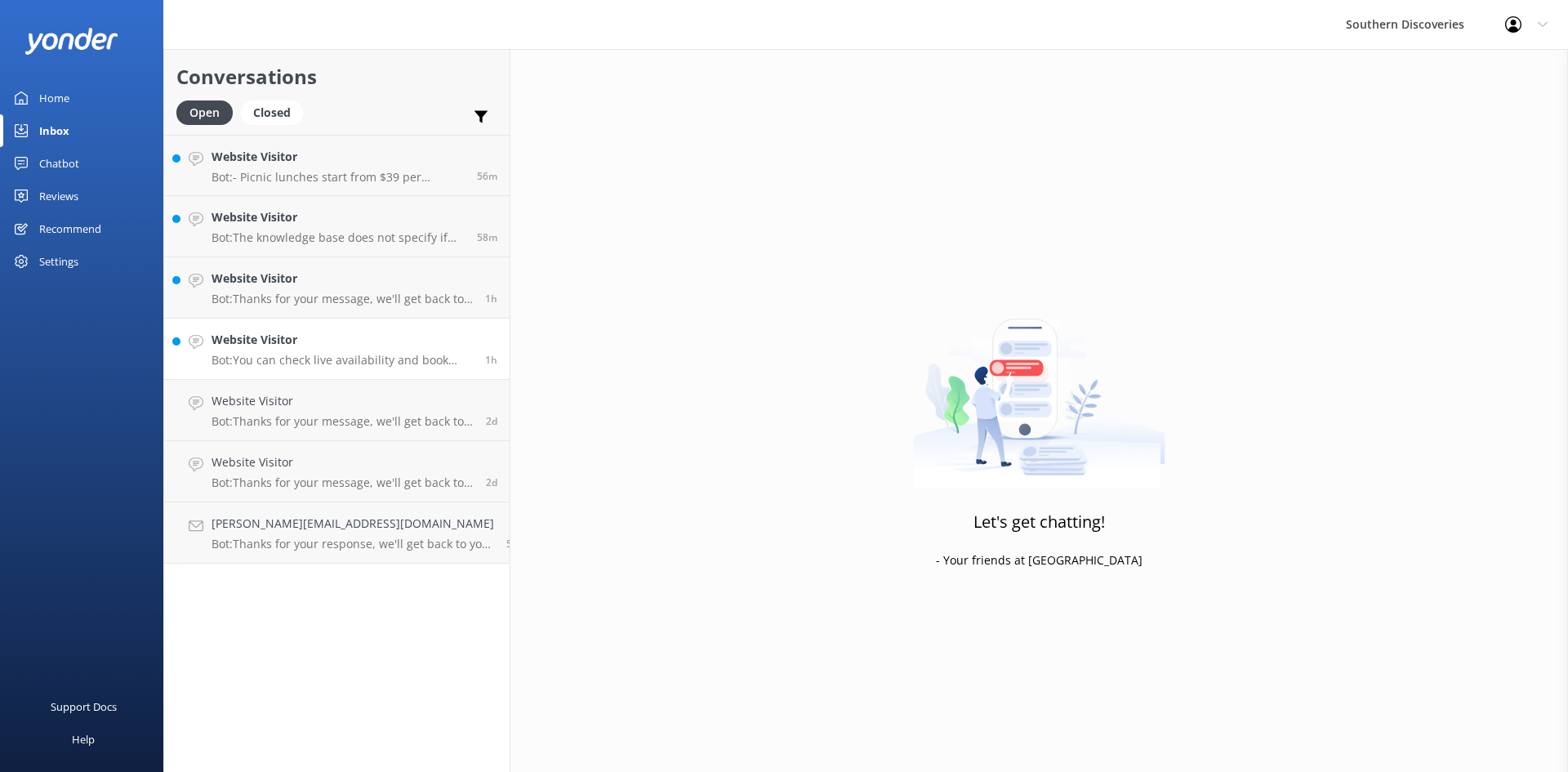
click at [325, 351] on div "Website Visitor Bot: You can check live availability and book your Milford Soun…" at bounding box center [341, 348] width 261 height 36
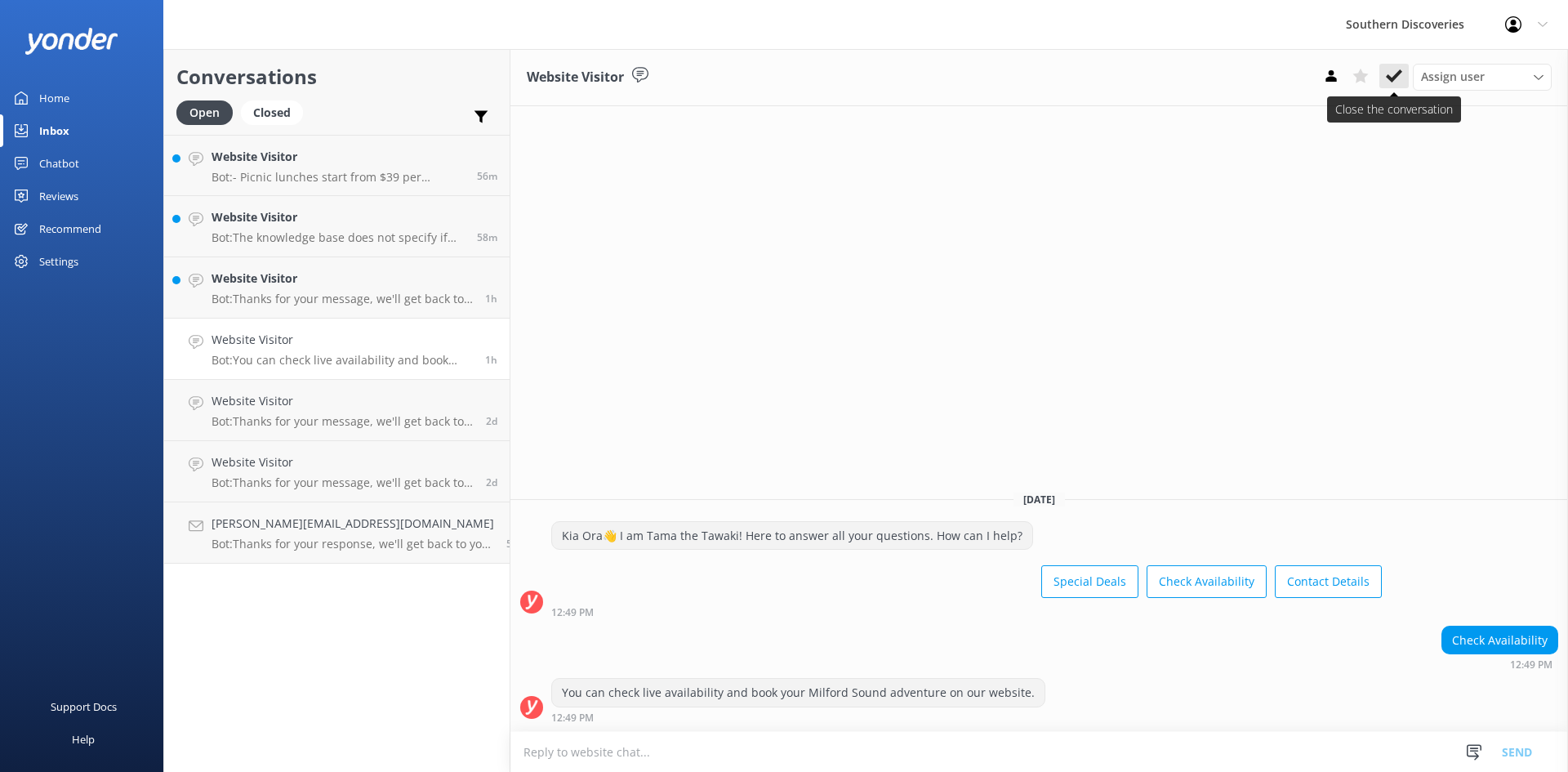
click at [1394, 81] on icon at bounding box center [1394, 76] width 16 height 16
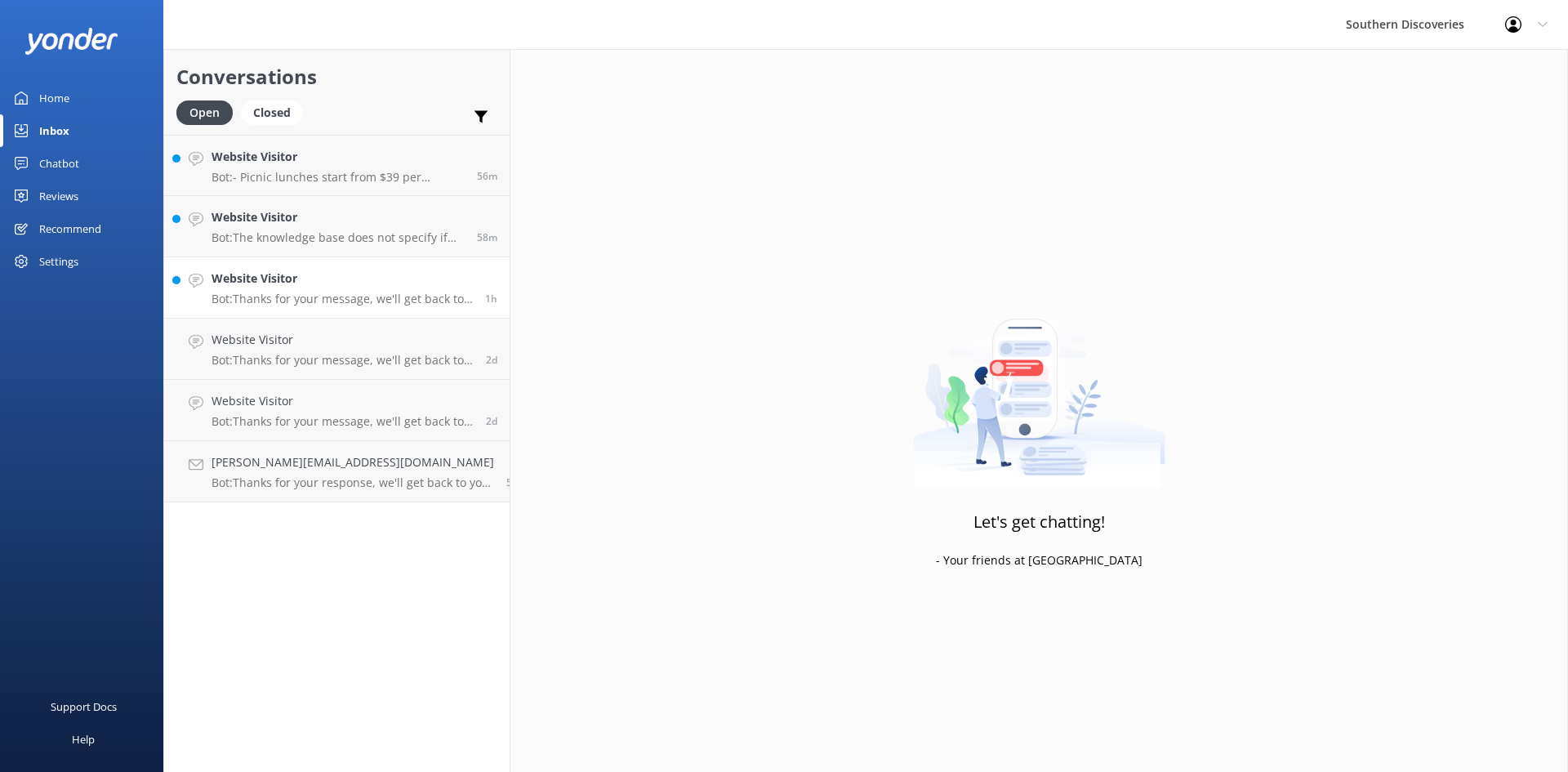
click at [305, 296] on p "Bot: Thanks for your message, we'll get back to you as soon as we can. You're a…" at bounding box center [341, 299] width 261 height 15
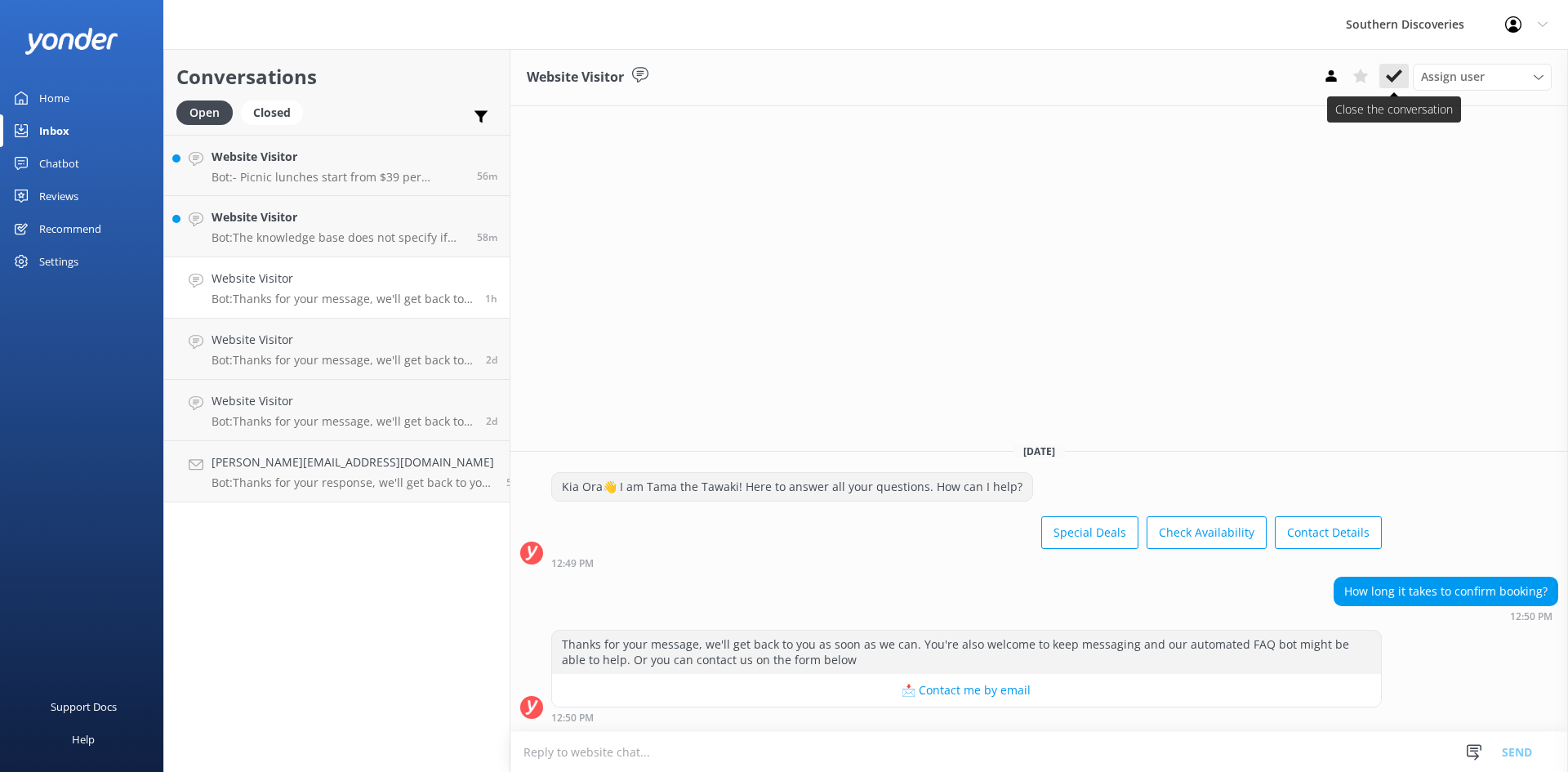
click at [1397, 81] on icon at bounding box center [1394, 76] width 16 height 16
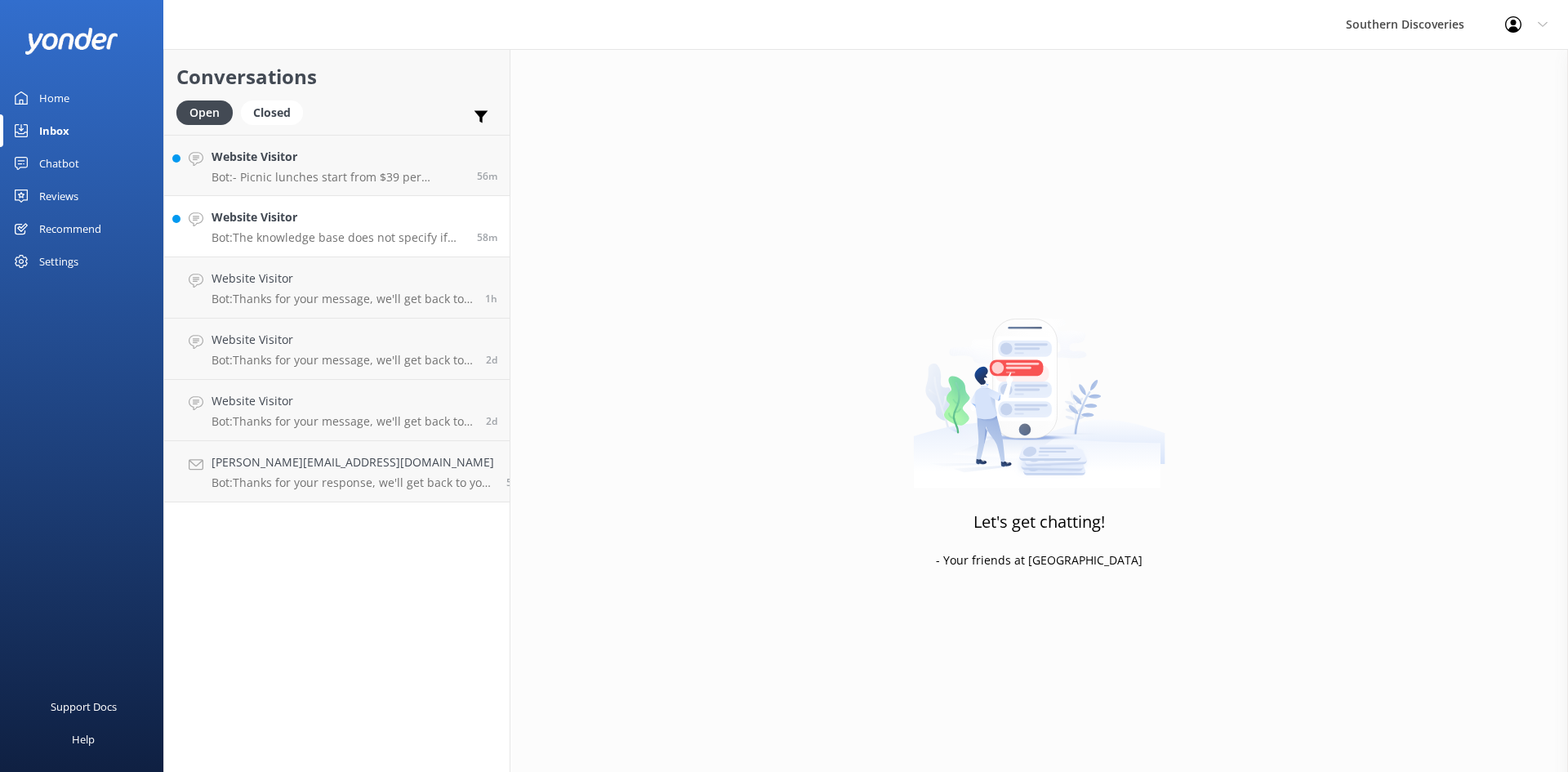
click at [337, 226] on h4 "Website Visitor" at bounding box center [338, 218] width 253 height 18
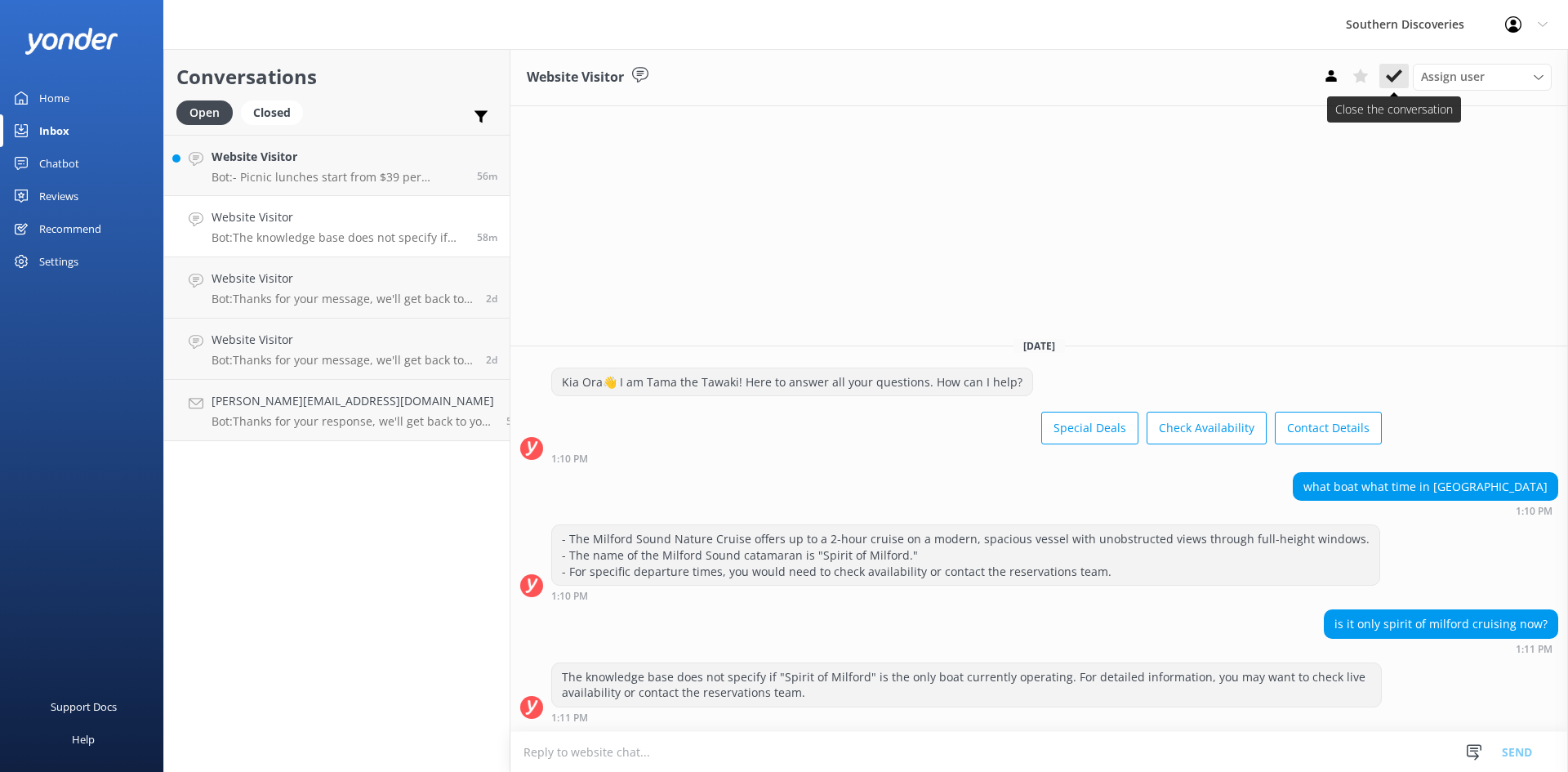
click at [1400, 72] on use at bounding box center [1394, 76] width 16 height 13
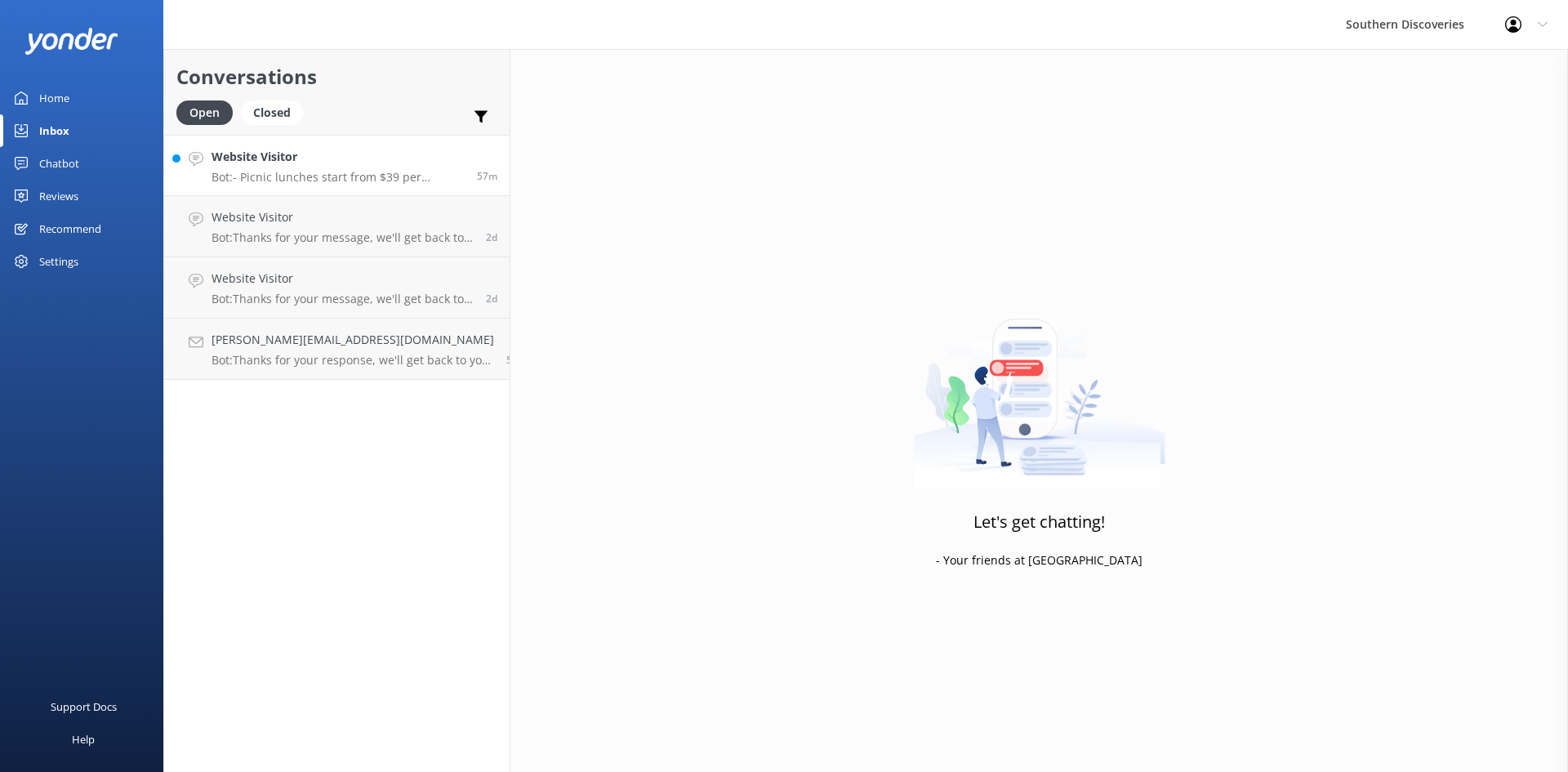
click at [273, 158] on h4 "Website Visitor" at bounding box center [338, 157] width 253 height 18
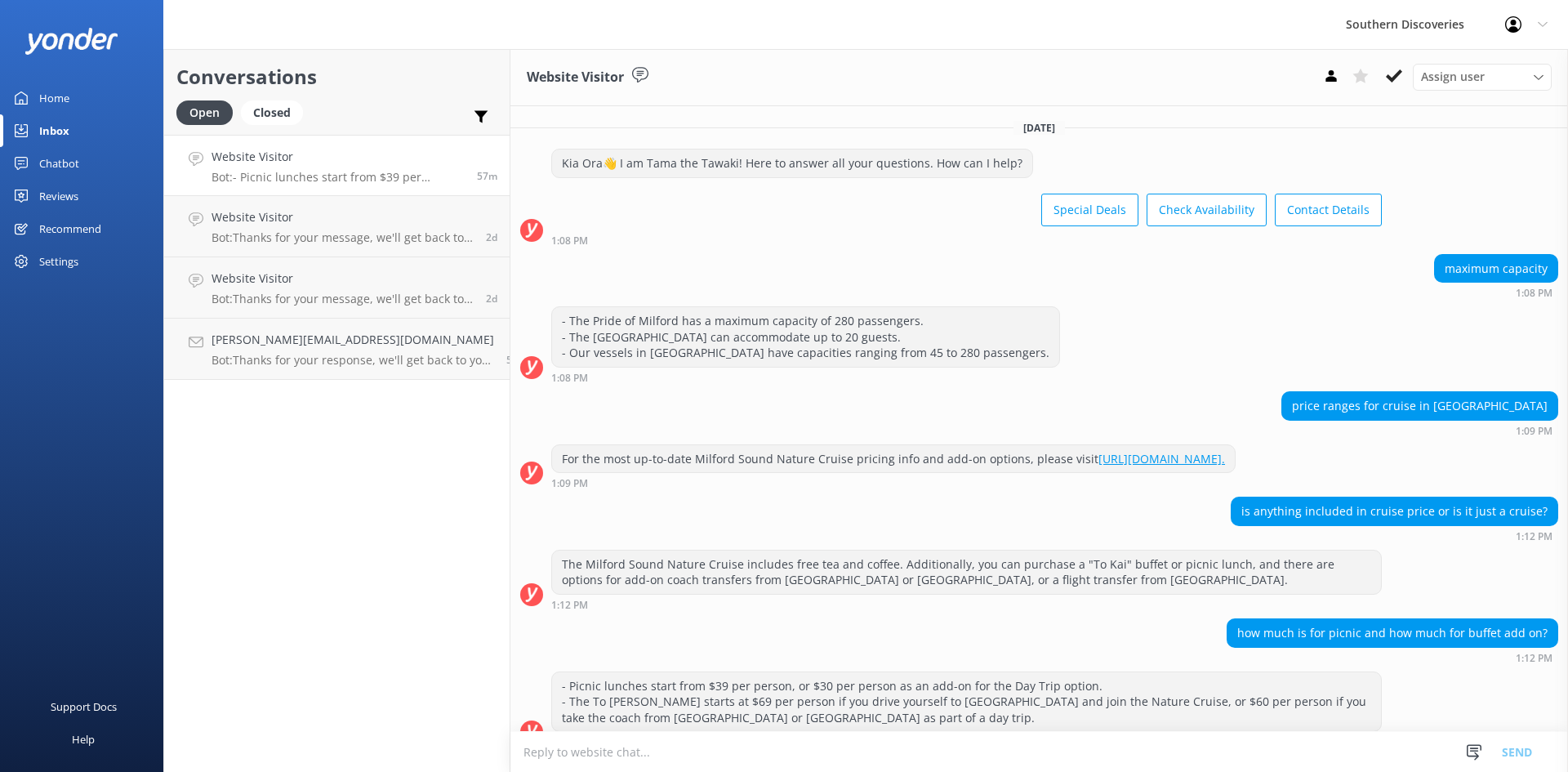
scroll to position [41, 0]
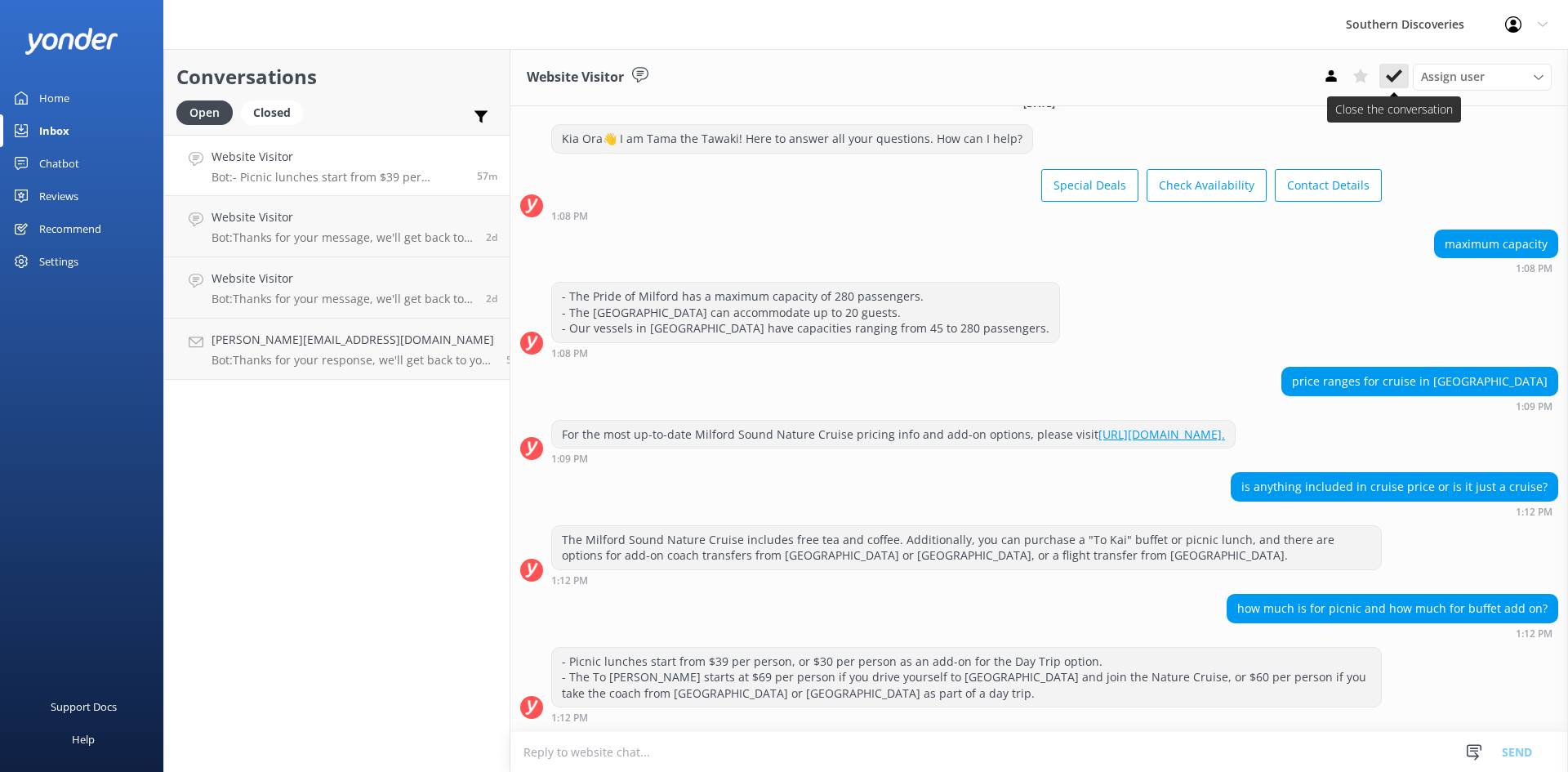
click at [1390, 83] on icon at bounding box center [1394, 76] width 16 height 16
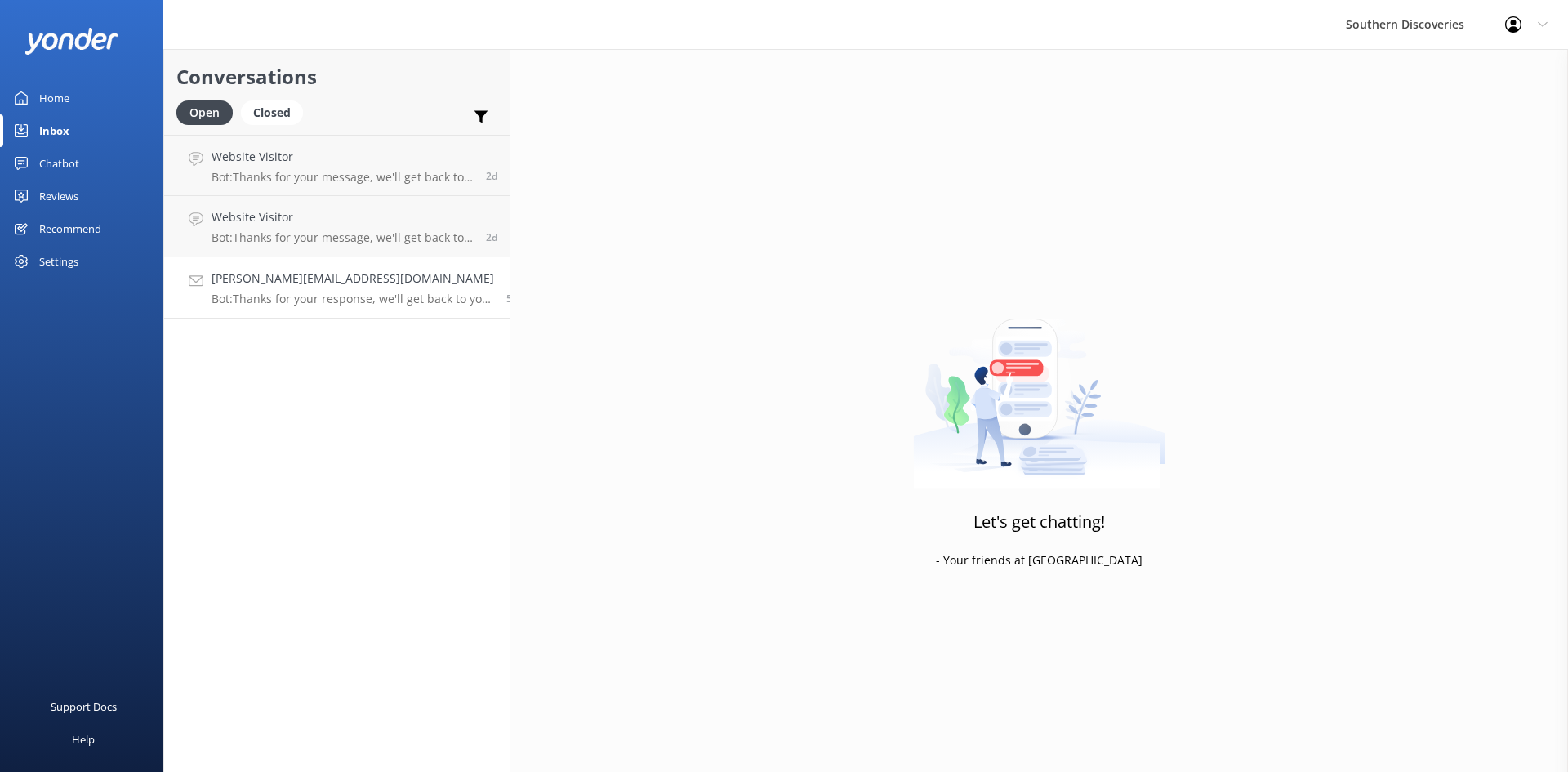
click at [369, 296] on p "Bot: Thanks for your response, we'll get back to you as soon as we can during o…" at bounding box center [352, 299] width 282 height 15
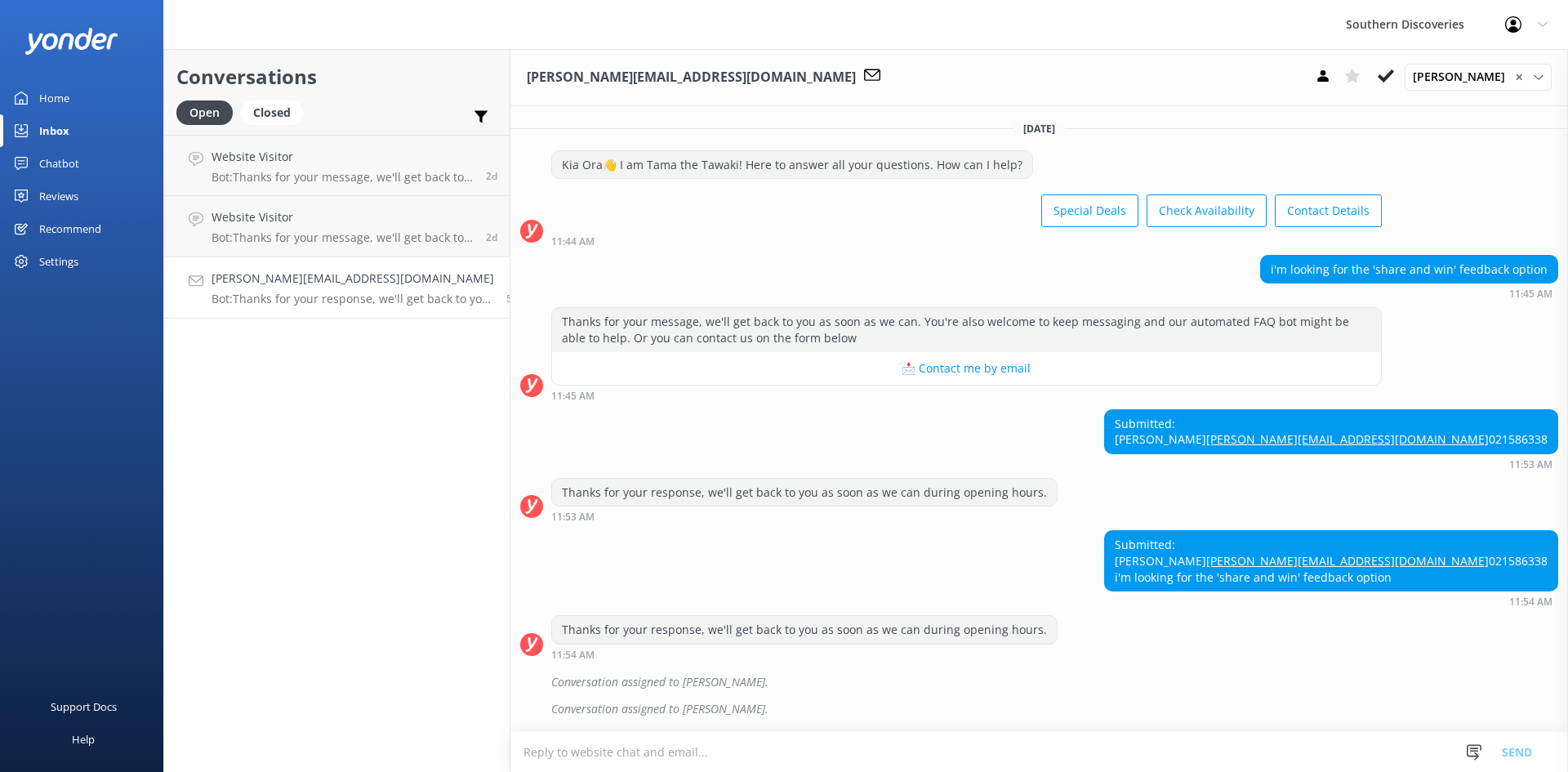
scroll to position [63, 0]
click at [1112, 662] on div "Thanks for your response, we'll get back to you as soon as we can during openin…" at bounding box center [1040, 641] width 1058 height 53
drag, startPoint x: 1400, startPoint y: 543, endPoint x: 1257, endPoint y: 543, distance: 143.0
click at [1257, 543] on div "Submitted: Joanne Turnbull [EMAIL_ADDRESS][DOMAIN_NAME] 021586338 i'm looking f…" at bounding box center [1331, 560] width 453 height 59
copy link "[PERSON_NAME][EMAIL_ADDRESS][DOMAIN_NAME]"
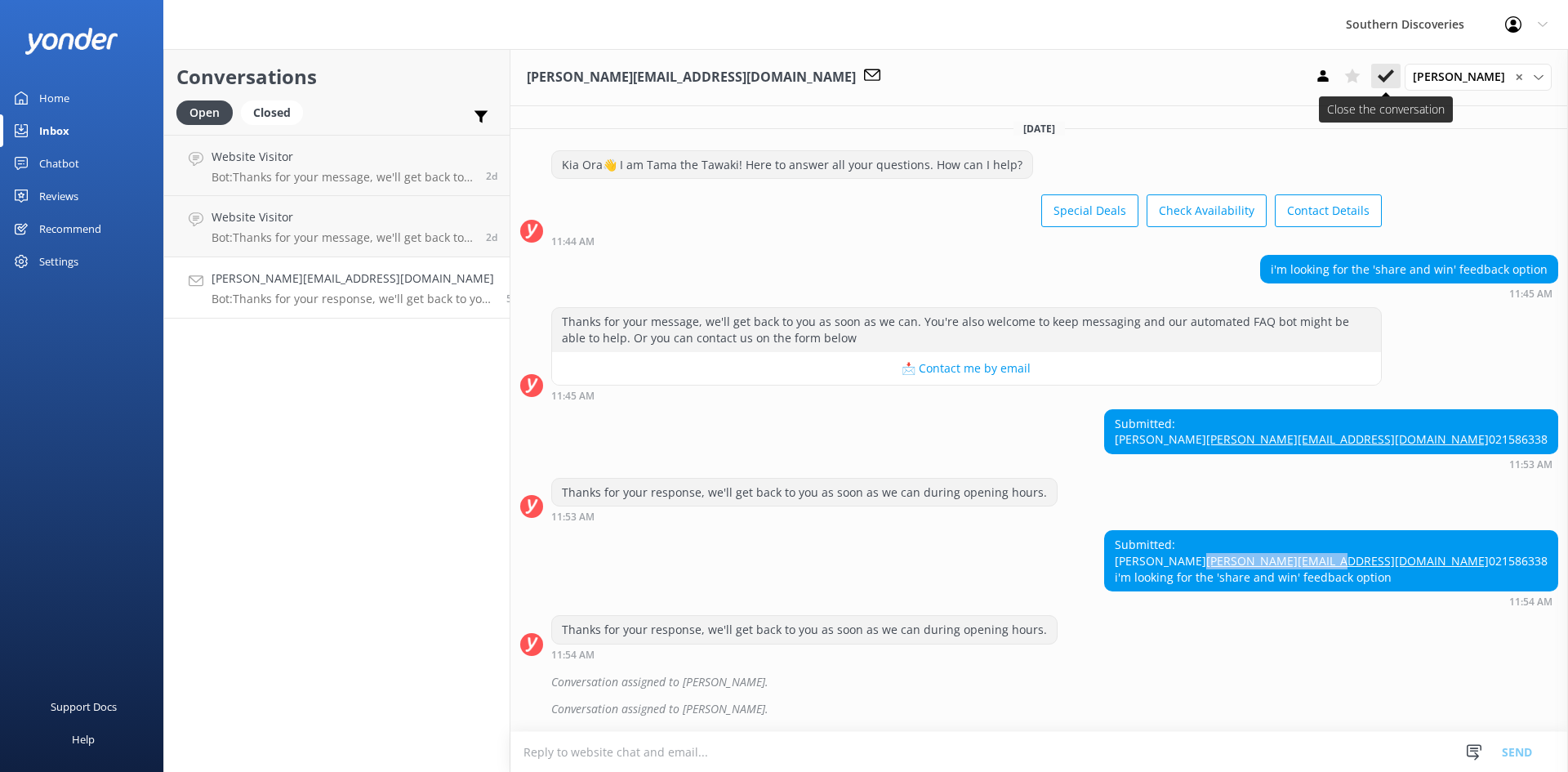
click at [1390, 76] on use at bounding box center [1386, 76] width 16 height 13
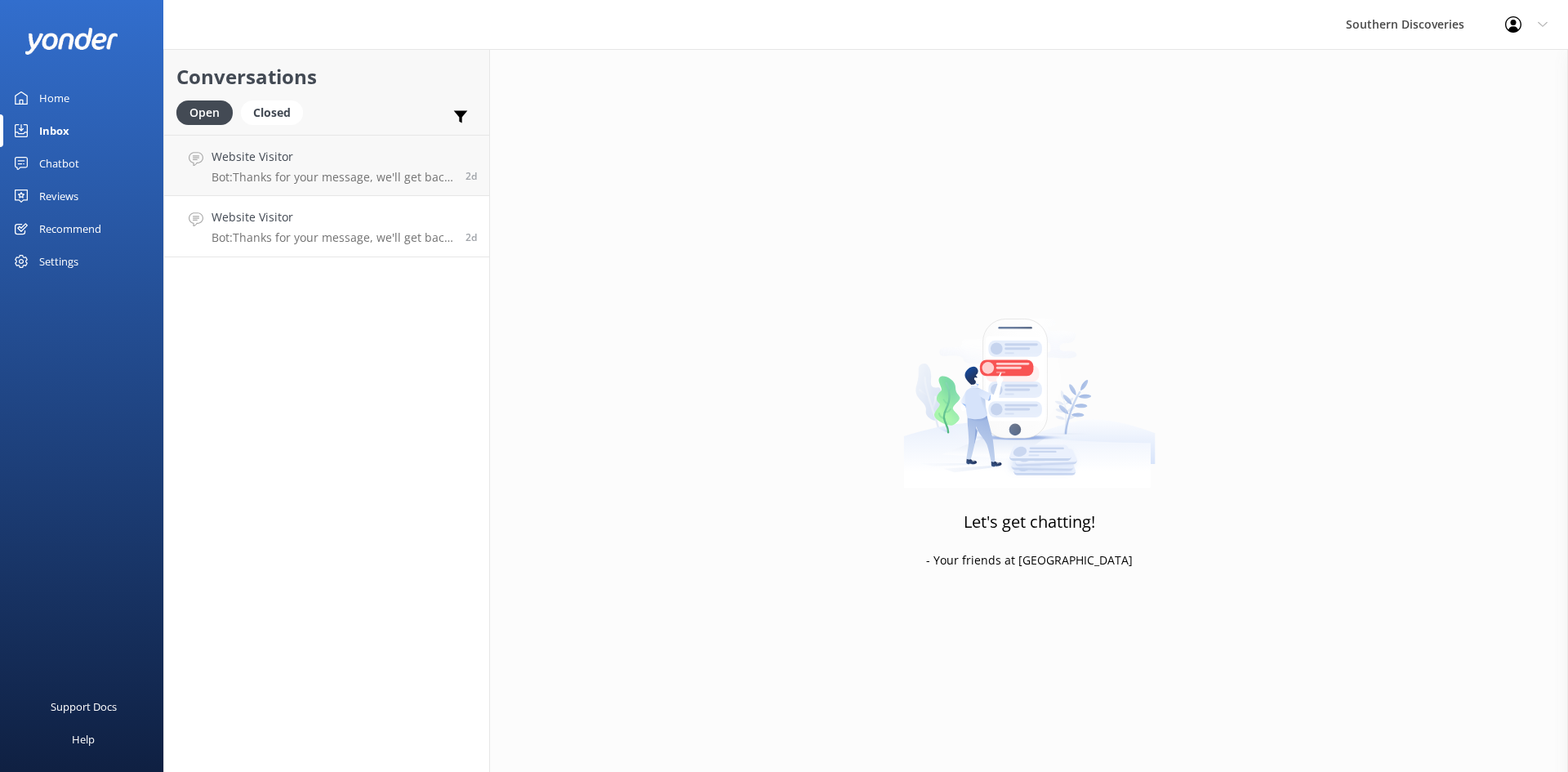
click at [354, 223] on h4 "Website Visitor" at bounding box center [332, 218] width 242 height 18
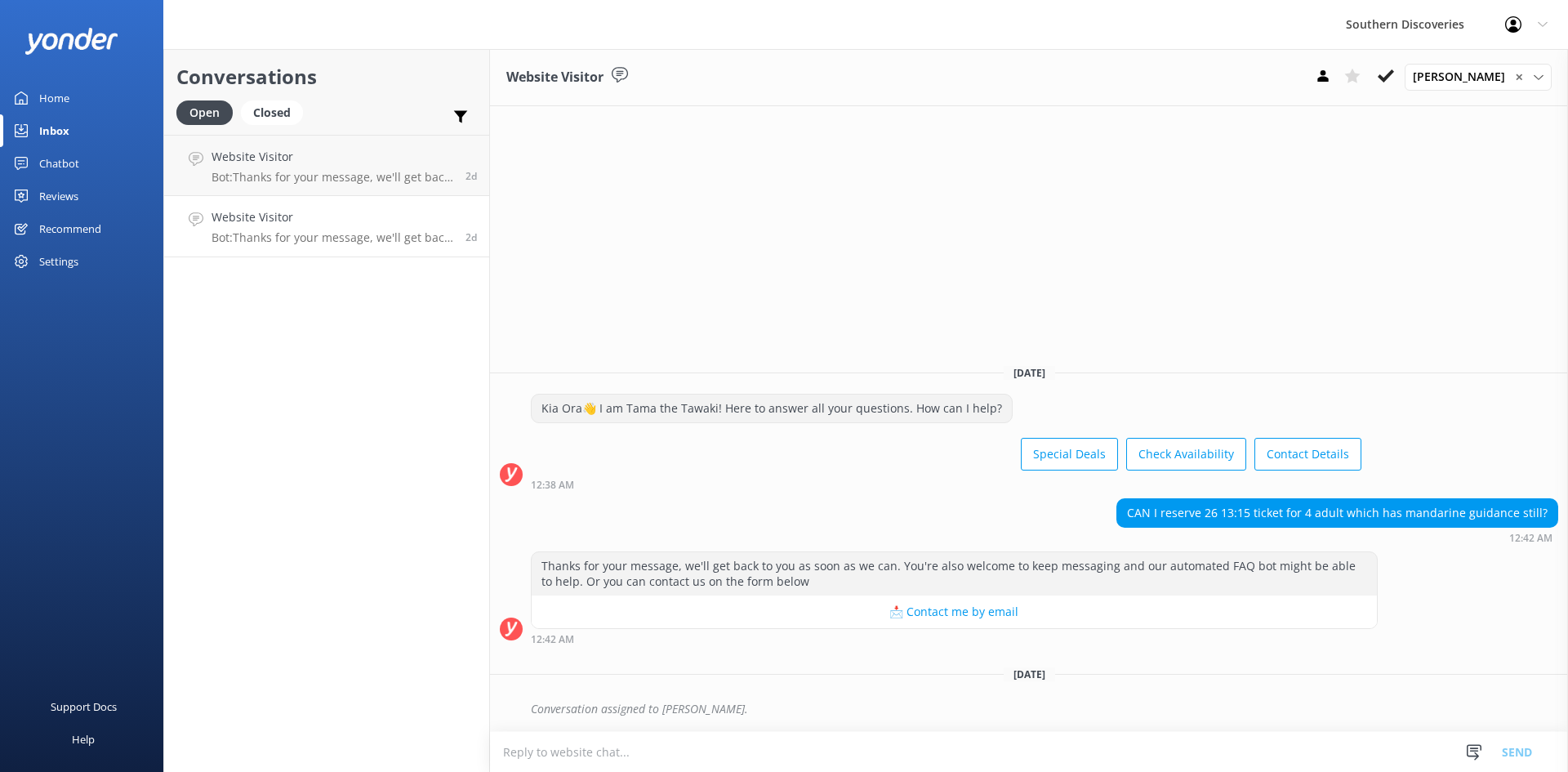
drag, startPoint x: 1021, startPoint y: 676, endPoint x: 989, endPoint y: 692, distance: 35.8
click at [1020, 678] on span "[DATE]" at bounding box center [1029, 674] width 52 height 14
click at [817, 706] on div "Conversation assigned to [PERSON_NAME]." at bounding box center [1044, 708] width 1027 height 27
click at [943, 504] on div "CAN I reserve 26 13:15 ticket for 4 adult which has mandarine guidance still? 1…" at bounding box center [1029, 520] width 1078 height 45
click at [259, 222] on h4 "Website Visitor" at bounding box center [332, 218] width 242 height 18
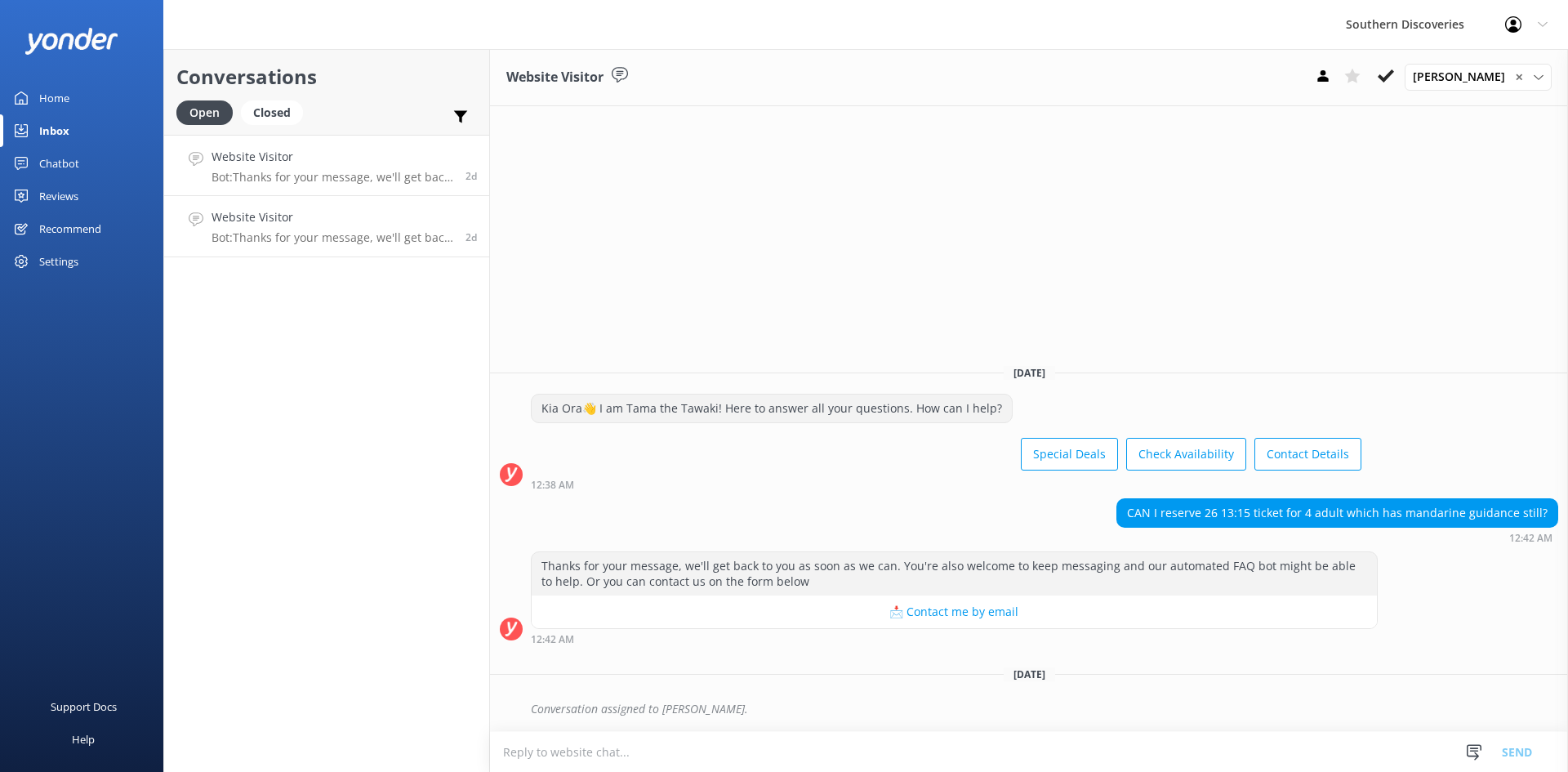
click at [274, 168] on div "Website Visitor Bot: Thanks for your message, we'll get back to you as soon as …" at bounding box center [332, 165] width 242 height 36
